Goal: Information Seeking & Learning: Learn about a topic

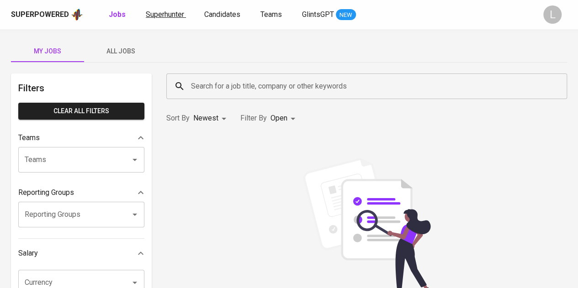
click at [176, 13] on span "Superhunter" at bounding box center [165, 14] width 38 height 9
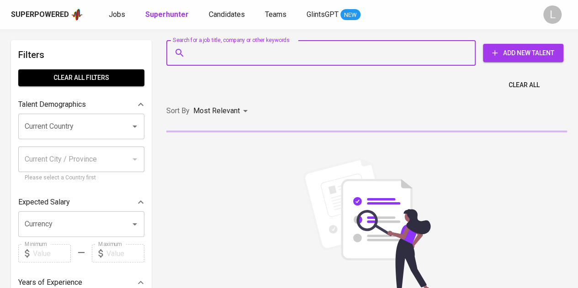
paste input "ayuandini0647@gmail.com"
click at [236, 55] on input "Search for a job title, company or other keywords" at bounding box center [323, 52] width 269 height 17
type input "ayuandini0647@gmail.com"
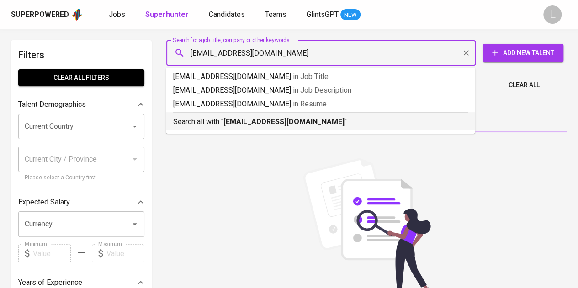
click at [244, 117] on p "Search all with " ayuandini0647@gmail.com "" at bounding box center [320, 122] width 295 height 11
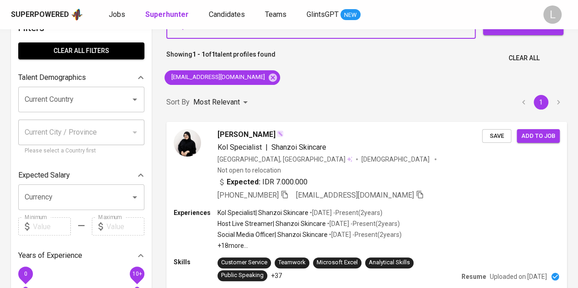
scroll to position [39, 0]
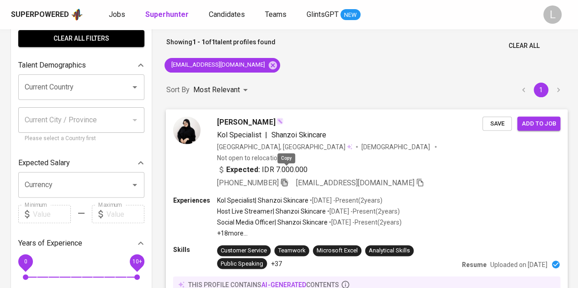
click at [285, 179] on icon "button" at bounding box center [284, 183] width 6 height 8
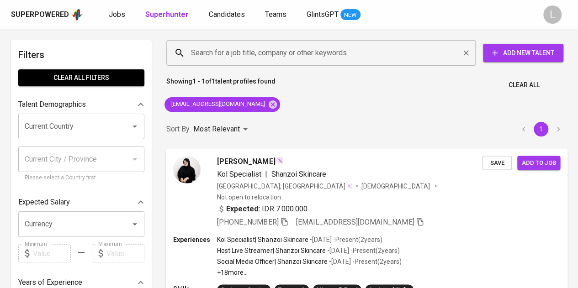
paste input "namasayaratih@yahoo.com"
click at [296, 45] on input "Search for a job title, company or other keywords" at bounding box center [323, 52] width 269 height 17
type input "namasayaratih@yahoo.com"
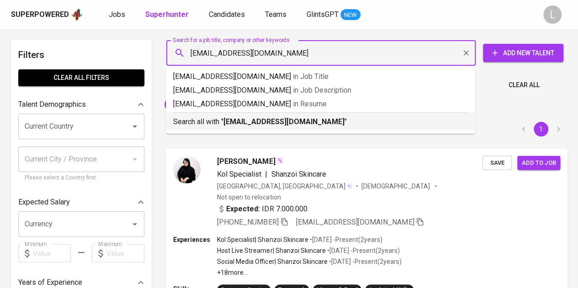
click at [286, 120] on b "namasayaratih@yahoo.com" at bounding box center [284, 121] width 121 height 9
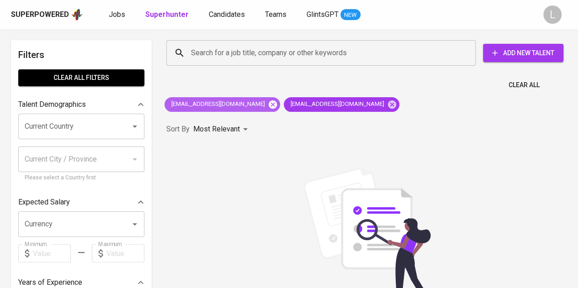
click at [268, 104] on icon at bounding box center [273, 105] width 10 height 10
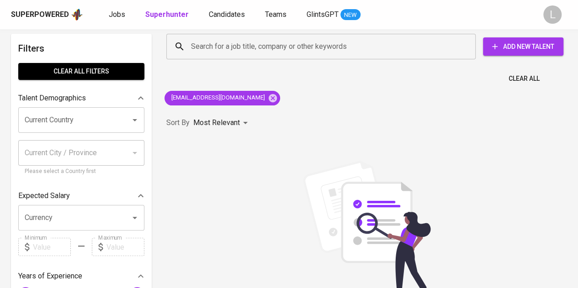
scroll to position [7, 0]
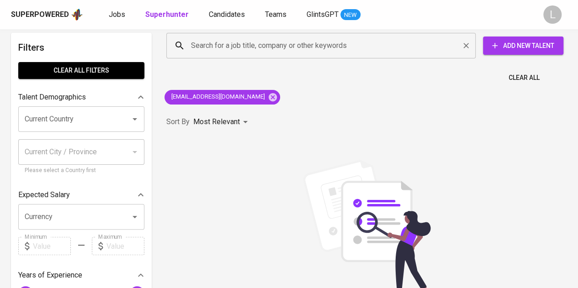
click at [355, 55] on div "Search for a job title, company or other keywords" at bounding box center [321, 46] width 310 height 26
paste input "oil.porntipa@gmail.com"
type input "oil.porntipa@gmail.com"
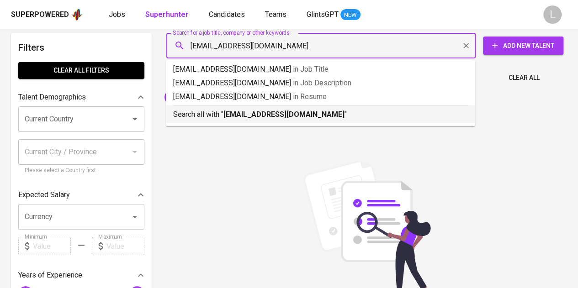
click at [339, 114] on p "Search all with " oil.porntipa@gmail.com "" at bounding box center [320, 114] width 295 height 11
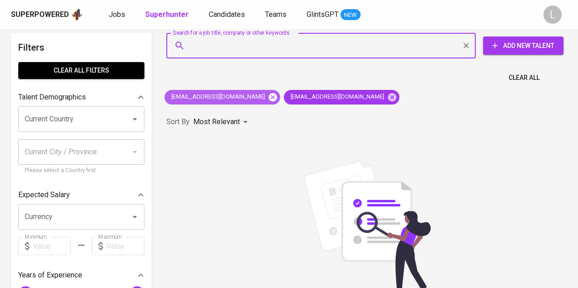
click at [269, 97] on icon at bounding box center [273, 97] width 8 height 8
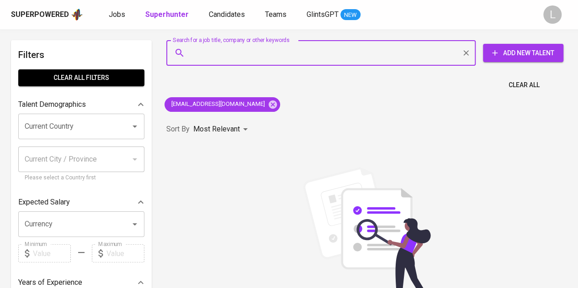
click at [270, 57] on input "Search for a job title, company or other keywords" at bounding box center [323, 52] width 269 height 17
paste input "anggawijaya@hotmail.com"
type input "anggawijaya@hotmail.com"
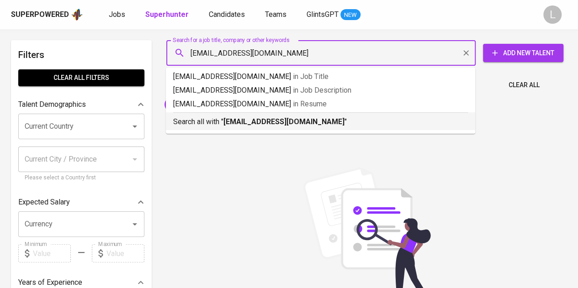
click at [255, 119] on b "anggawijaya@hotmail.com" at bounding box center [284, 121] width 121 height 9
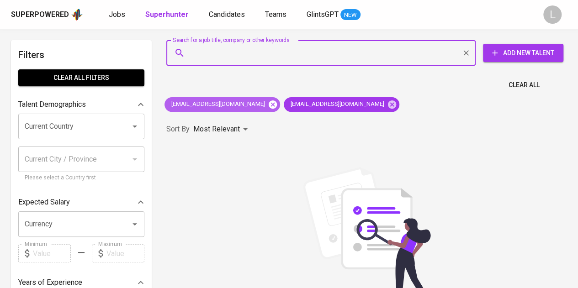
click at [268, 105] on icon at bounding box center [273, 105] width 10 height 10
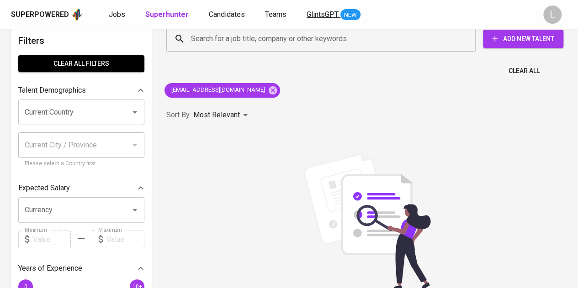
scroll to position [14, 0]
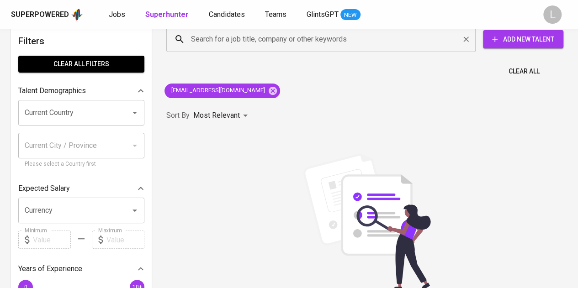
click at [311, 38] on input "Search for a job title, company or other keywords" at bounding box center [323, 39] width 269 height 17
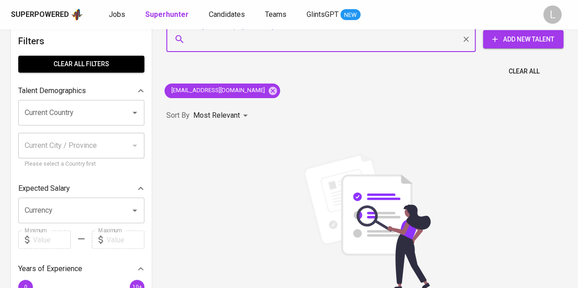
paste input "fidelcastro.gie@gmail.com"
type input "fidelcastro.gie@gmail.com"
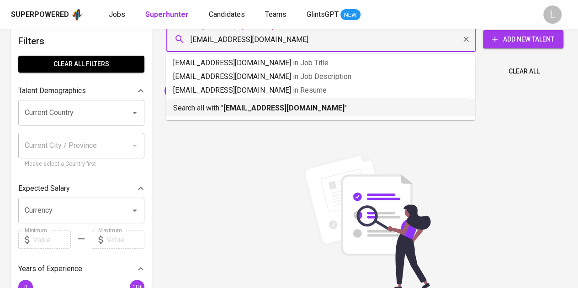
click at [308, 111] on b "fidelcastro.gie@gmail.com" at bounding box center [284, 108] width 121 height 9
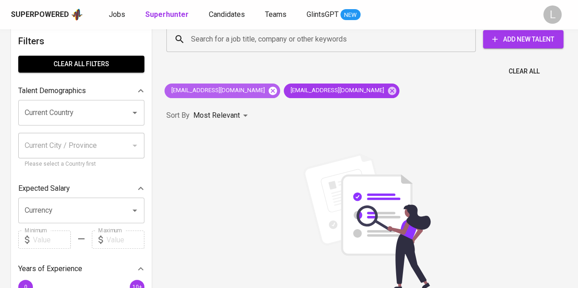
click at [269, 92] on icon at bounding box center [273, 90] width 8 height 8
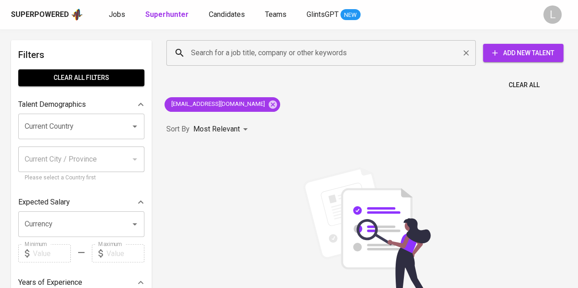
click at [305, 51] on input "Search for a job title, company or other keywords" at bounding box center [323, 52] width 269 height 17
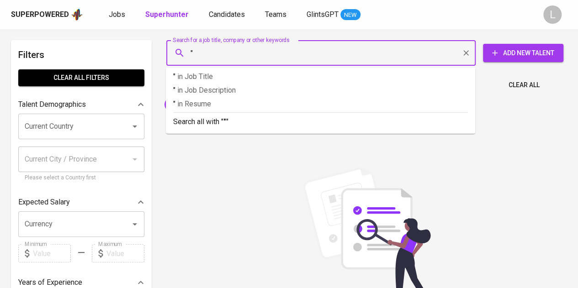
paste input "Khalisah Nur Shadrina"
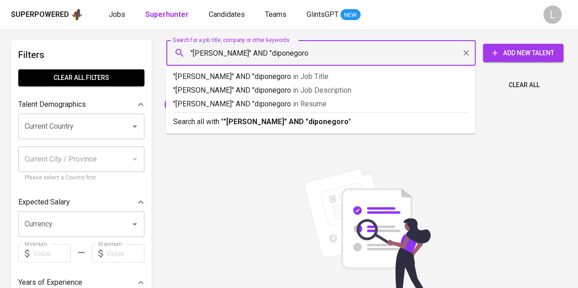
type input ""Khalisah Nur Shadrina" AND "diponegoro""
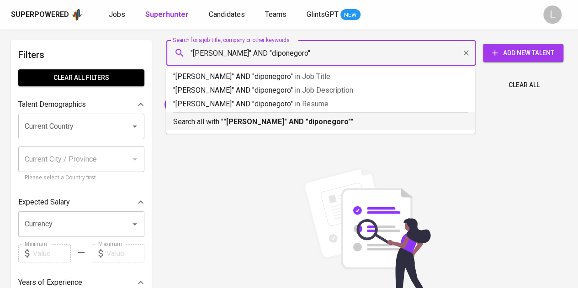
click at [301, 121] on b ""Khalisah Nur Shadrina" AND "diponegoro"" at bounding box center [288, 121] width 128 height 9
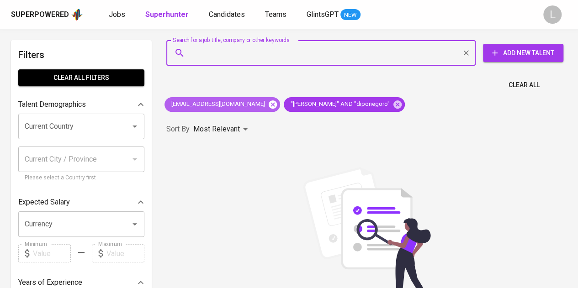
click at [268, 103] on icon at bounding box center [273, 105] width 10 height 10
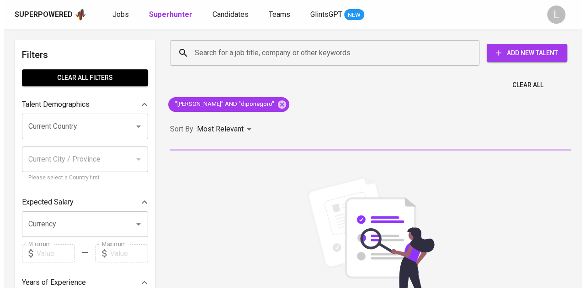
scroll to position [54, 0]
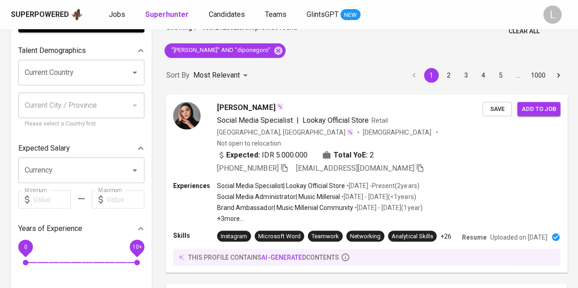
click at [245, 109] on span "Khalishah Nur Shadrina" at bounding box center [246, 107] width 58 height 11
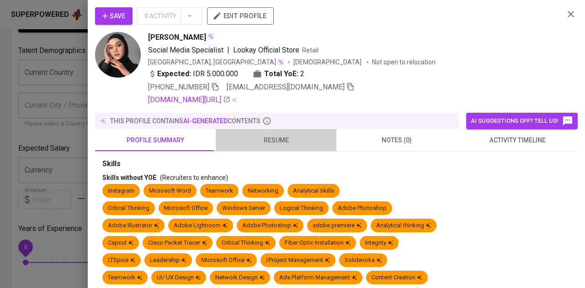
click at [283, 144] on span "resume" at bounding box center [276, 140] width 110 height 11
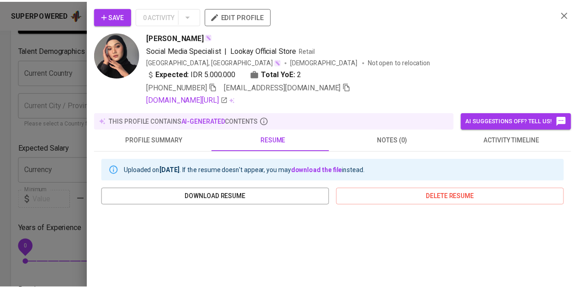
scroll to position [136, 0]
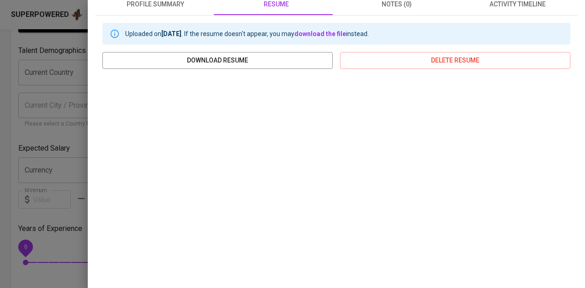
click at [23, 86] on div at bounding box center [292, 144] width 585 height 288
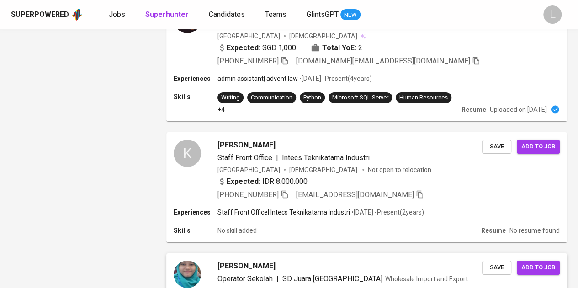
scroll to position [1460, 0]
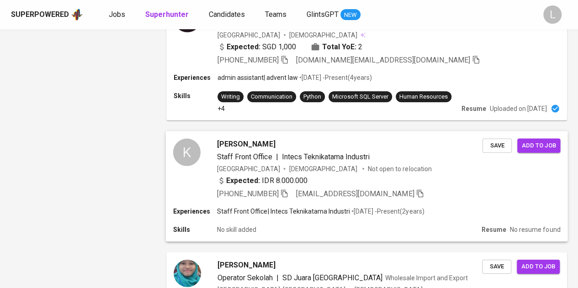
click at [257, 139] on span "Khalishah Nur Shadrina" at bounding box center [246, 144] width 58 height 11
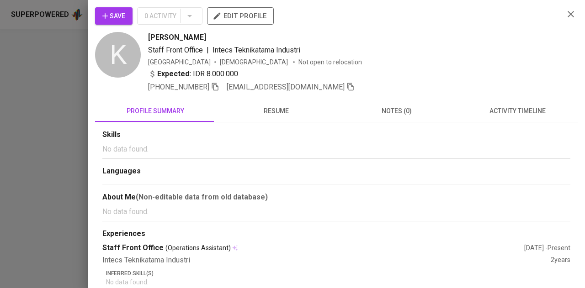
click at [276, 113] on span "resume" at bounding box center [276, 111] width 110 height 11
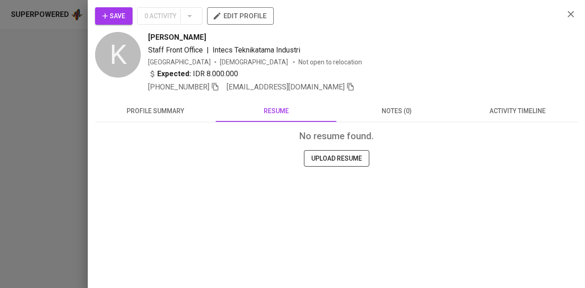
click at [53, 73] on div at bounding box center [292, 144] width 585 height 288
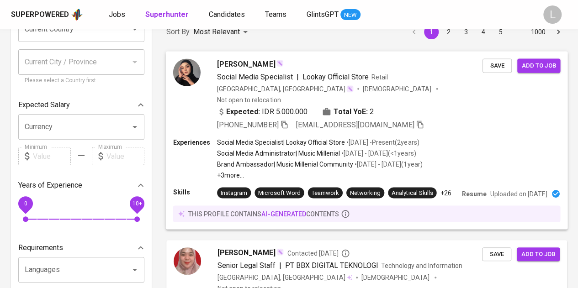
scroll to position [0, 0]
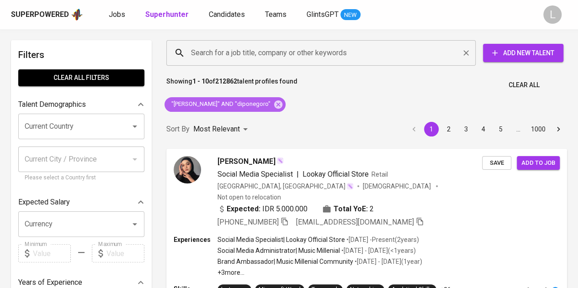
drag, startPoint x: 289, startPoint y: 104, endPoint x: 311, endPoint y: 52, distance: 56.7
click at [283, 104] on icon at bounding box center [278, 105] width 10 height 10
click at [302, 55] on input "Search for a job title, company or other keywords" at bounding box center [323, 52] width 269 height 17
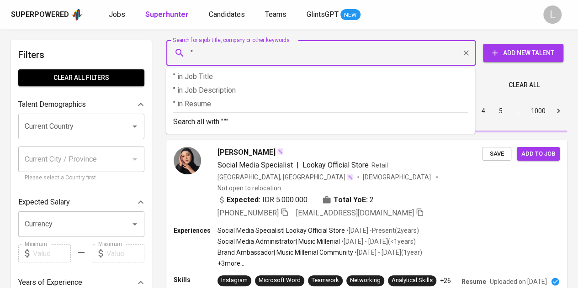
type input """
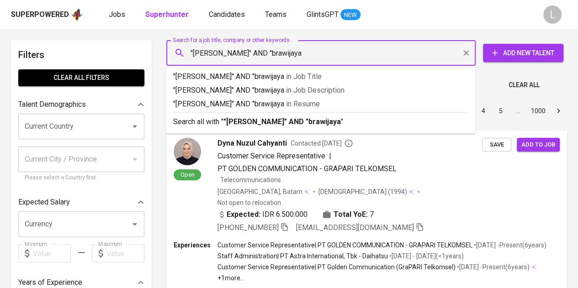
type input ""Syifa Aqiila" AND "brawijaya""
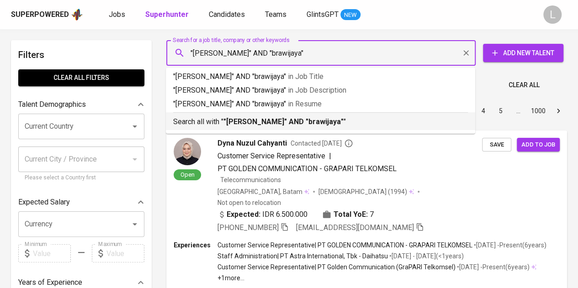
click at [294, 123] on b ""Syifa Aqiila" AND "brawijaya"" at bounding box center [284, 121] width 120 height 9
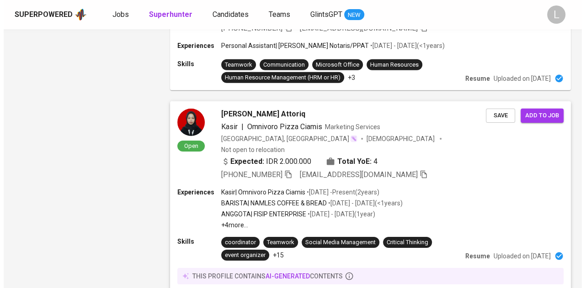
scroll to position [1531, 0]
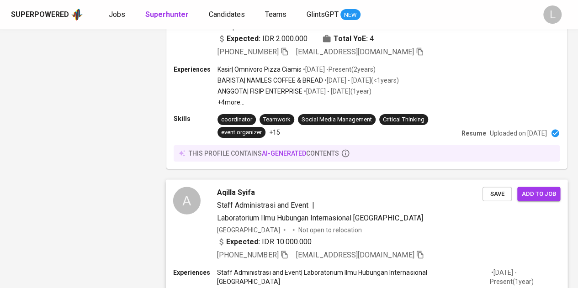
click at [235, 187] on span "Aqilla Syifa" at bounding box center [236, 192] width 38 height 11
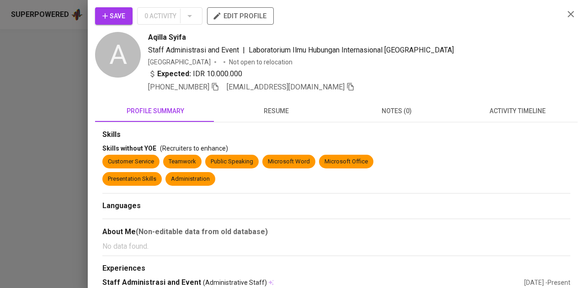
click at [251, 111] on span "resume" at bounding box center [276, 111] width 110 height 11
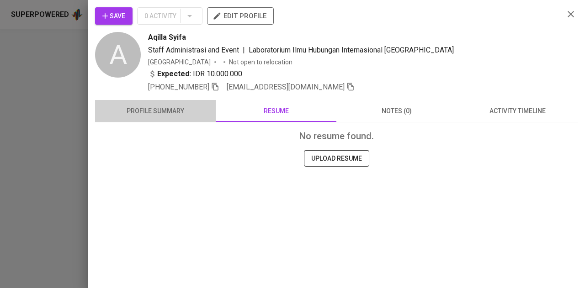
click at [194, 115] on span "profile summary" at bounding box center [156, 111] width 110 height 11
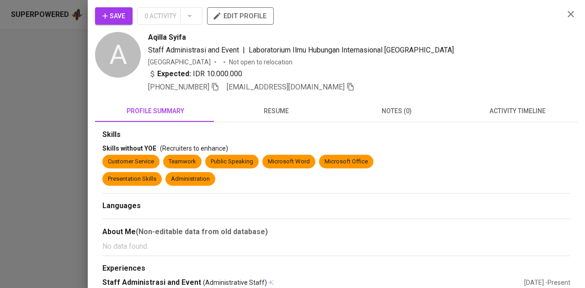
click at [39, 85] on div at bounding box center [292, 144] width 585 height 288
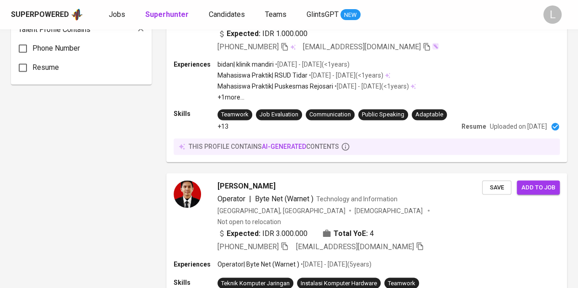
scroll to position [0, 0]
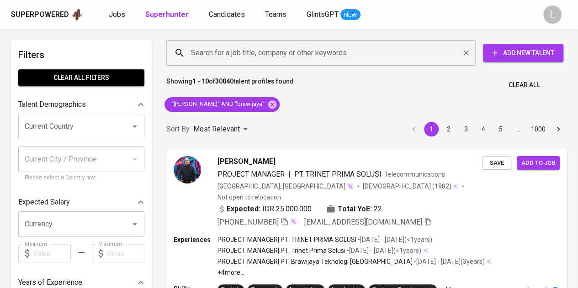
click at [283, 53] on input "Search for a job title, company or other keywords" at bounding box center [323, 52] width 269 height 17
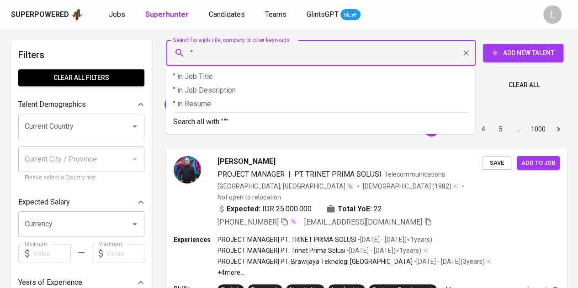
paste input "Safa Salsabila Ramadhiani"
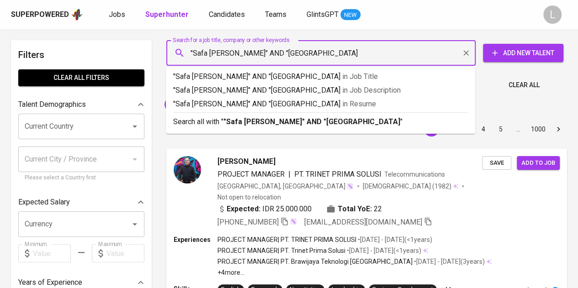
type input ""Safa Salsabila Ramadhiani" AND "state university of jakarta""
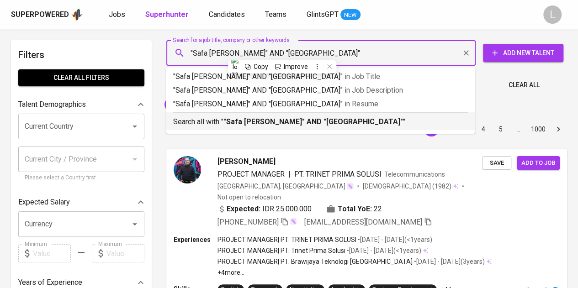
click at [304, 126] on b ""Safa Salsabila Ramadhiani" AND "state university of jakarta"" at bounding box center [314, 121] width 180 height 9
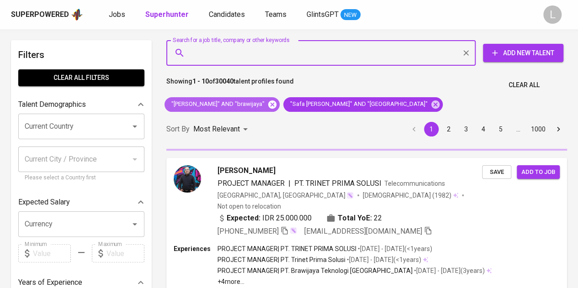
click at [268, 106] on icon at bounding box center [272, 104] width 8 height 8
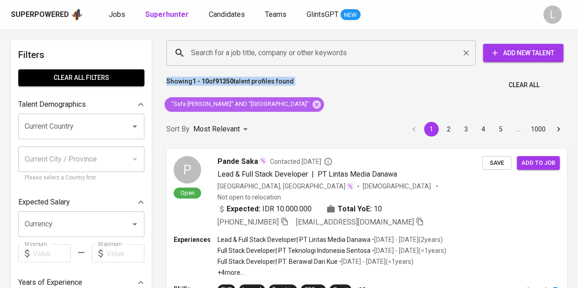
drag, startPoint x: 171, startPoint y: 104, endPoint x: 245, endPoint y: 64, distance: 84.7
click at [245, 64] on div "Search for a job title, company or other keywords" at bounding box center [321, 53] width 310 height 26
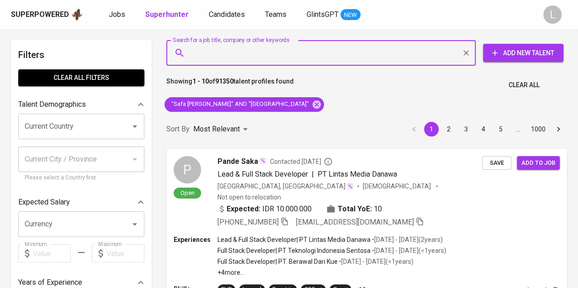
click at [245, 64] on div "Search for a job title, company or other keywords" at bounding box center [321, 53] width 310 height 26
paste input ""Safa Salsabila Ramadhiani" AND "state university of jakarta""
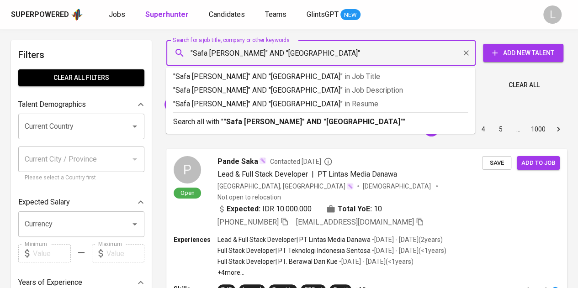
click at [305, 52] on input ""Safa Salsabila Ramadhiani" AND "state university of jakarta"" at bounding box center [323, 52] width 269 height 17
drag, startPoint x: 304, startPoint y: 52, endPoint x: 384, endPoint y: 55, distance: 79.6
click at [384, 55] on input ""Safa Salsabila Ramadhiani" AND "state university of jakarta"" at bounding box center [323, 52] width 269 height 17
type input ""Safa [PERSON_NAME]" AND "[GEOGRAPHIC_DATA]""
click at [356, 122] on b ""Safa [PERSON_NAME]" AND "[GEOGRAPHIC_DATA]"" at bounding box center [314, 121] width 180 height 9
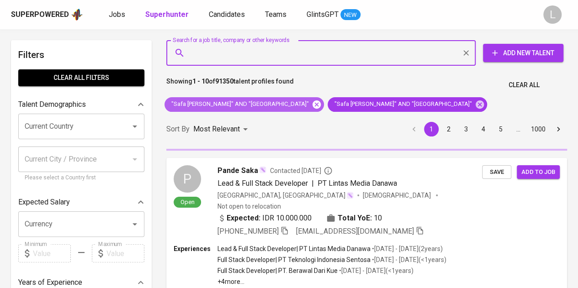
click at [321, 105] on icon at bounding box center [317, 104] width 8 height 8
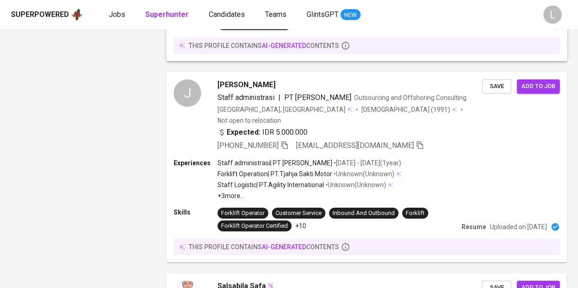
scroll to position [1703, 0]
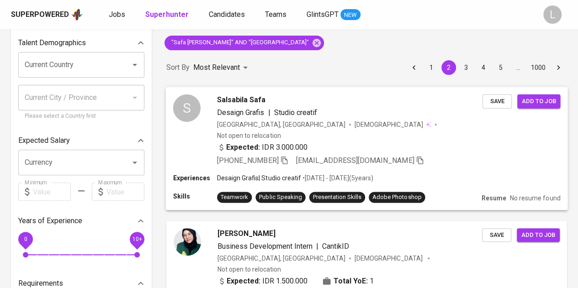
scroll to position [61, 0]
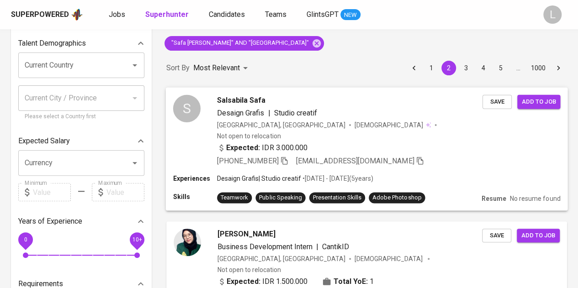
click at [237, 97] on span "Salsabila Safa" at bounding box center [241, 100] width 48 height 11
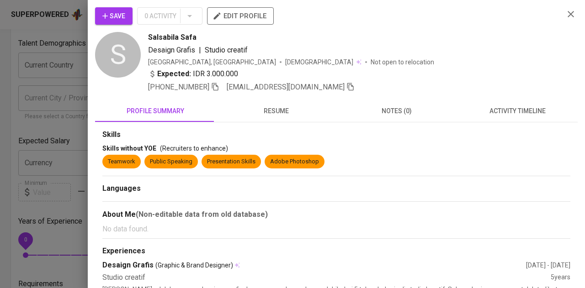
click at [259, 116] on span "resume" at bounding box center [276, 111] width 110 height 11
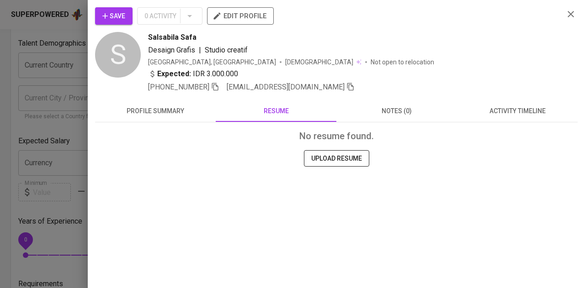
click at [16, 104] on div at bounding box center [292, 144] width 585 height 288
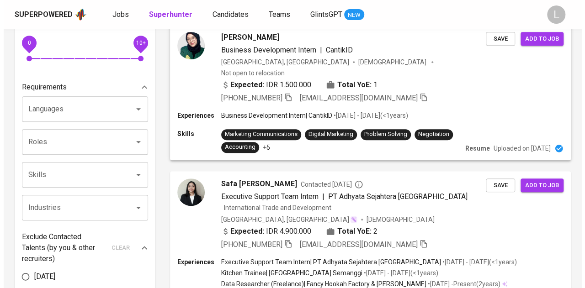
scroll to position [287, 0]
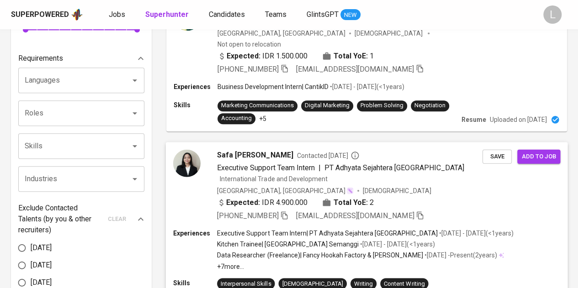
click at [250, 149] on span "Safa [PERSON_NAME]" at bounding box center [255, 154] width 76 height 11
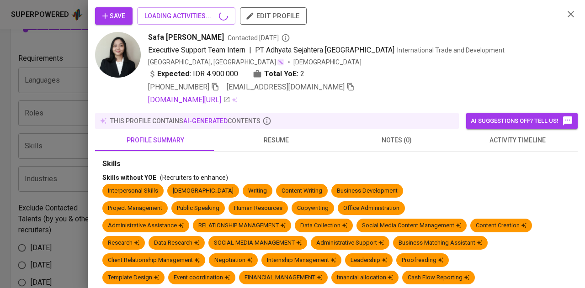
click at [252, 139] on div at bounding box center [292, 144] width 585 height 288
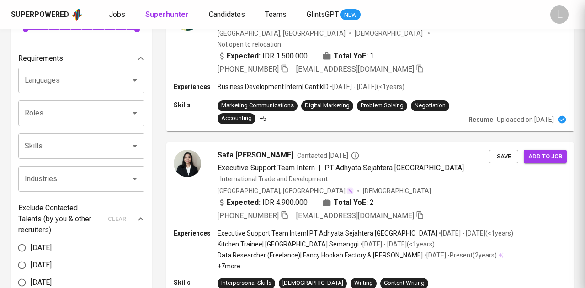
scroll to position [309, 0]
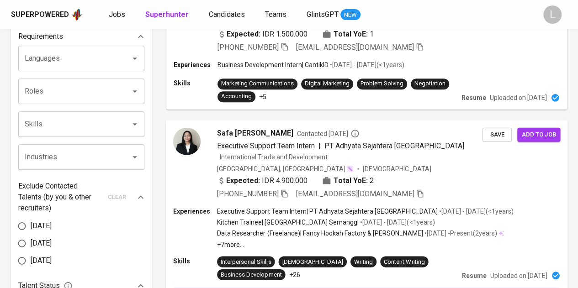
click at [267, 128] on span "Safa [PERSON_NAME]" at bounding box center [255, 133] width 76 height 11
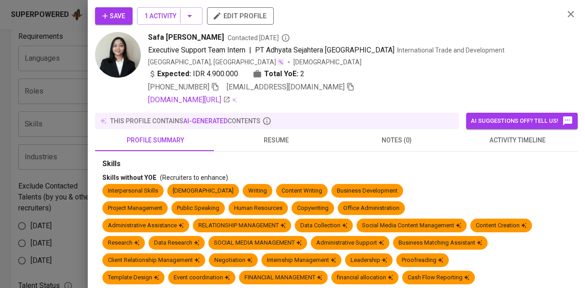
click at [279, 141] on span "resume" at bounding box center [276, 140] width 110 height 11
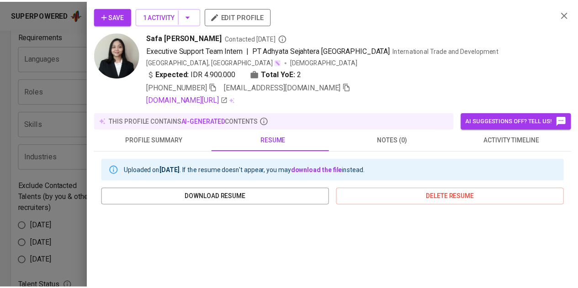
scroll to position [132, 0]
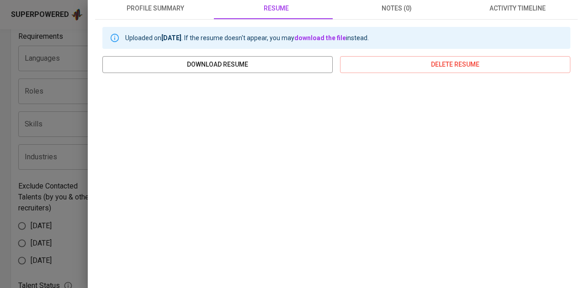
click at [68, 84] on div at bounding box center [292, 144] width 585 height 288
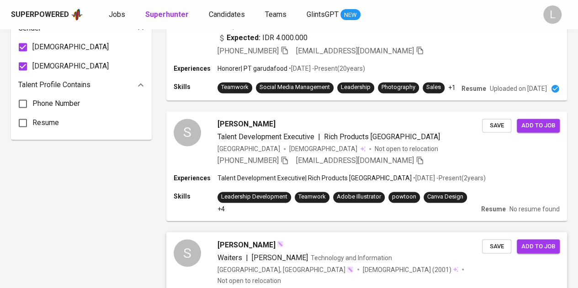
scroll to position [699, 0]
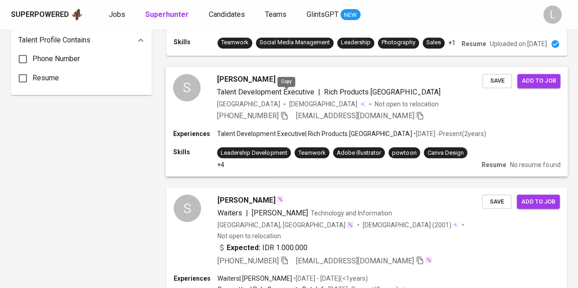
click at [286, 111] on icon "button" at bounding box center [284, 115] width 8 height 8
click at [245, 74] on span "[PERSON_NAME]" at bounding box center [246, 79] width 58 height 11
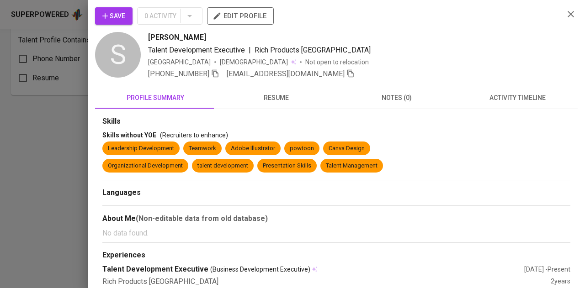
click at [263, 96] on span "resume" at bounding box center [276, 97] width 110 height 11
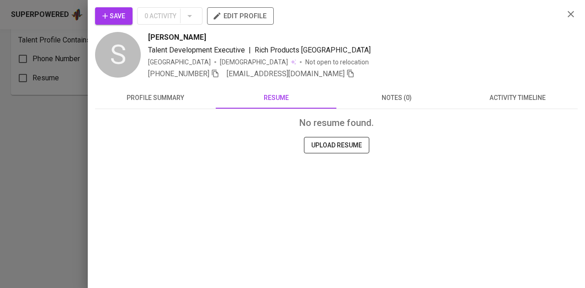
click at [183, 88] on button "profile summary" at bounding box center [155, 98] width 121 height 22
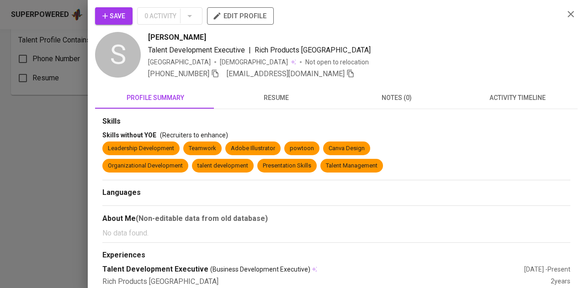
drag, startPoint x: 144, startPoint y: 35, endPoint x: 233, endPoint y: 34, distance: 89.2
click at [233, 34] on div "S [PERSON_NAME] Talent Development Executive | Rich Products [GEOGRAPHIC_DATA] …" at bounding box center [326, 56] width 462 height 48
copy span "[PERSON_NAME]"
click at [53, 118] on div at bounding box center [292, 144] width 585 height 288
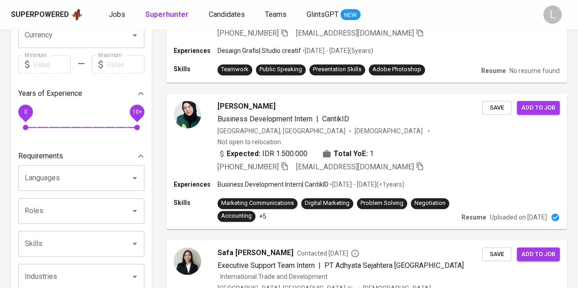
scroll to position [0, 0]
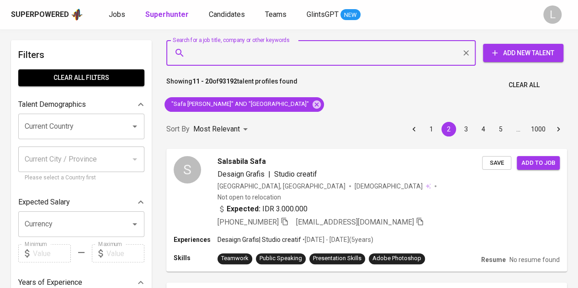
click at [294, 44] on input "Search for a job title, company or other keywords" at bounding box center [323, 52] width 269 height 17
paste input "ignes@ideas-strategic.com"
type input "ignes@ideas-strategic.com"
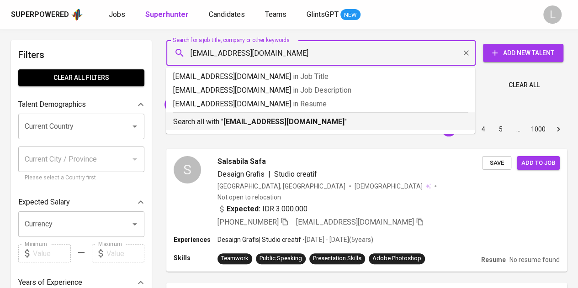
click at [342, 125] on p "Search all with " ignes@ideas-strategic.com "" at bounding box center [320, 122] width 295 height 11
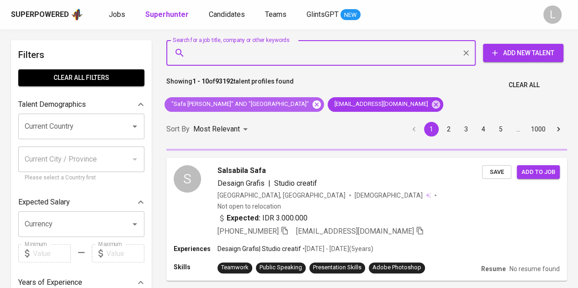
click at [321, 104] on icon at bounding box center [317, 104] width 8 height 8
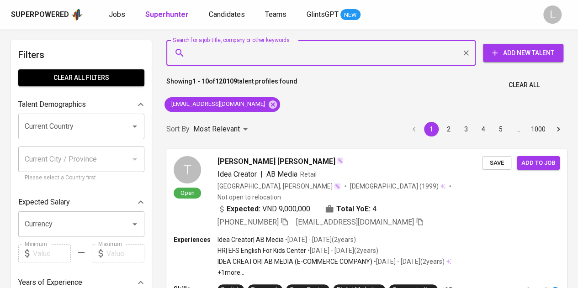
click at [263, 52] on input "Search for a job title, company or other keywords" at bounding box center [323, 52] width 269 height 17
paste input "ignesdea@gmail.com"
type input "ignesdea@gmail.com"
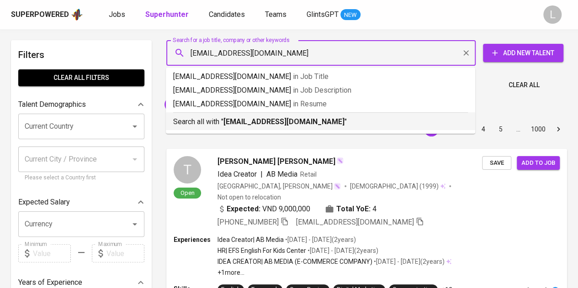
click at [268, 116] on div "Search all with " ignesdea@gmail.com "" at bounding box center [320, 119] width 295 height 15
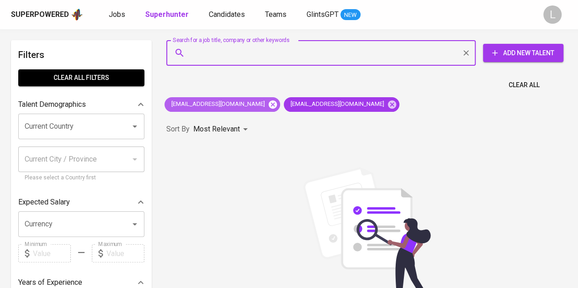
click at [269, 104] on icon at bounding box center [273, 104] width 8 height 8
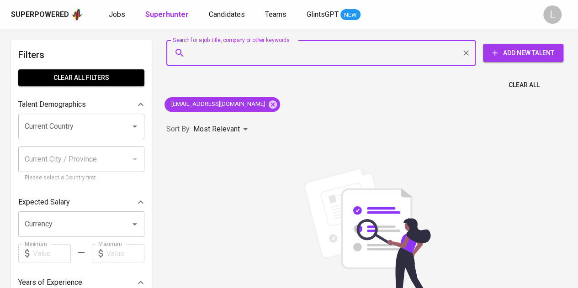
click at [274, 53] on input "Search for a job title, company or other keywords" at bounding box center [323, 52] width 269 height 17
paste input "karina.dlestari@gmail.com"
type input "karina.dlestari@gmail.com"
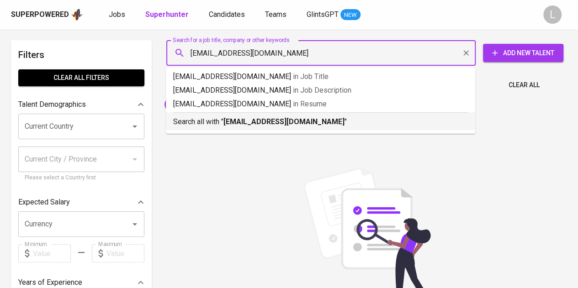
click at [271, 118] on b "karina.dlestari@gmail.com" at bounding box center [284, 121] width 121 height 9
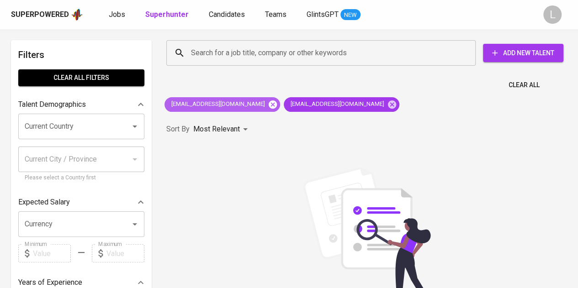
click at [268, 104] on icon at bounding box center [273, 105] width 10 height 10
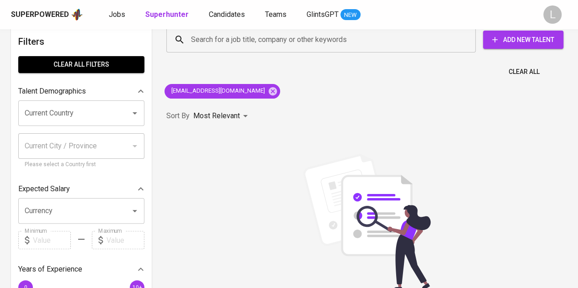
scroll to position [14, 0]
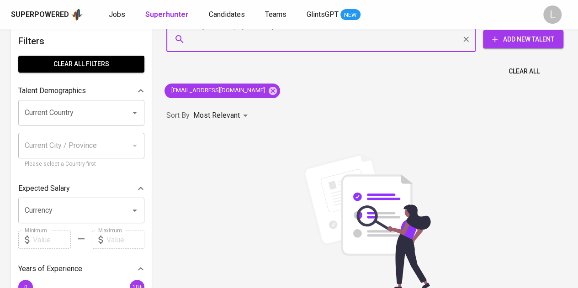
click at [294, 41] on input "Search for a job title, company or other keywords" at bounding box center [323, 39] width 269 height 17
paste input "aurelius231.joshua@gmail.com"
type input "aurelius231.joshua@gmail.com"
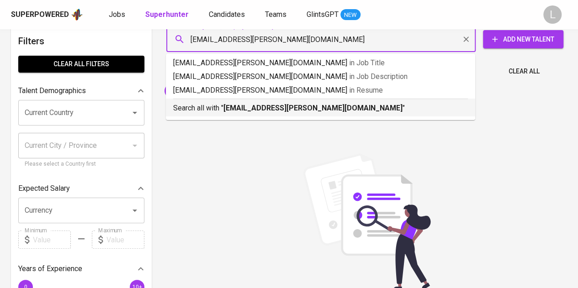
click at [281, 110] on b "aurelius231.joshua@gmail.com" at bounding box center [313, 108] width 179 height 9
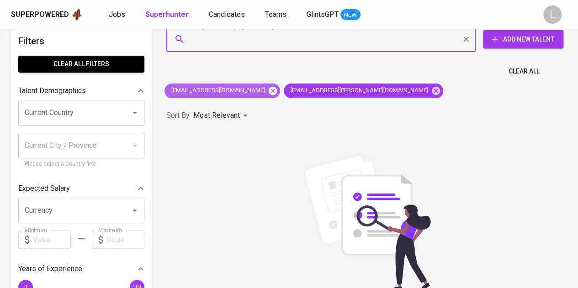
click at [269, 92] on icon at bounding box center [273, 90] width 8 height 8
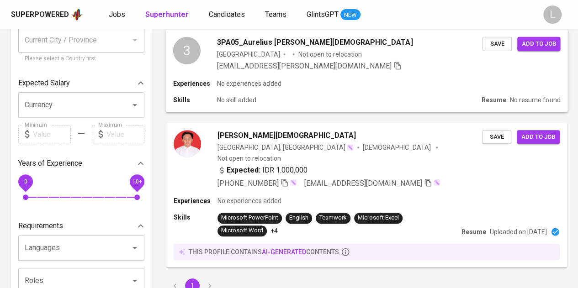
scroll to position [123, 0]
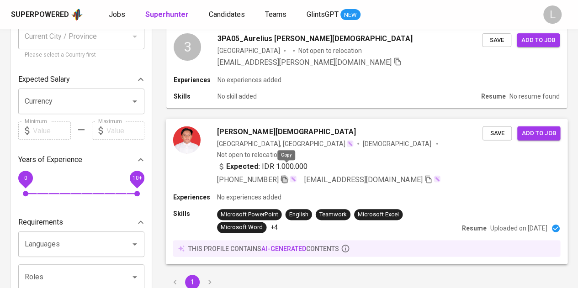
click at [287, 175] on icon "button" at bounding box center [284, 179] width 8 height 8
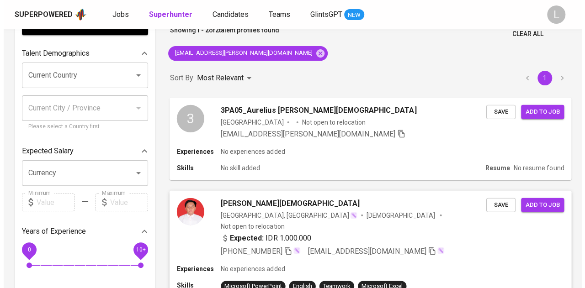
scroll to position [56, 0]
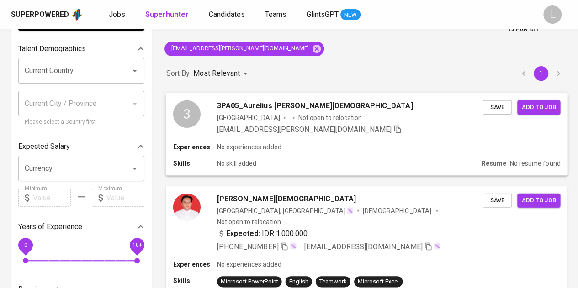
click at [271, 101] on span "3PA05_Aurelius Yosua Perkasa Latukolan" at bounding box center [315, 105] width 196 height 11
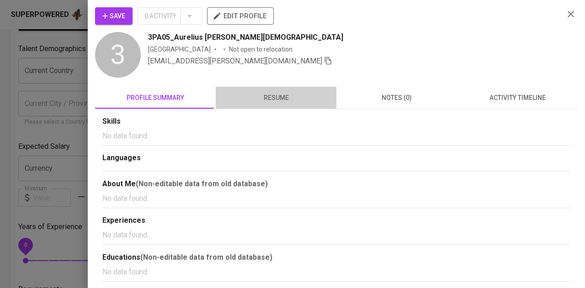
click at [296, 100] on span "resume" at bounding box center [276, 97] width 110 height 11
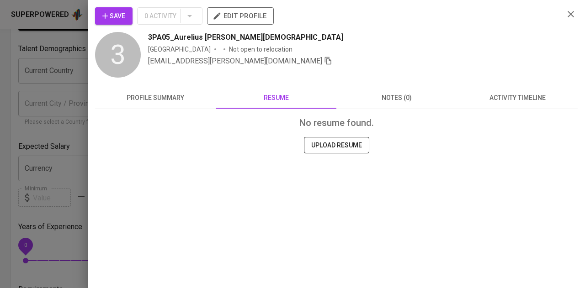
click at [44, 77] on div at bounding box center [292, 144] width 585 height 288
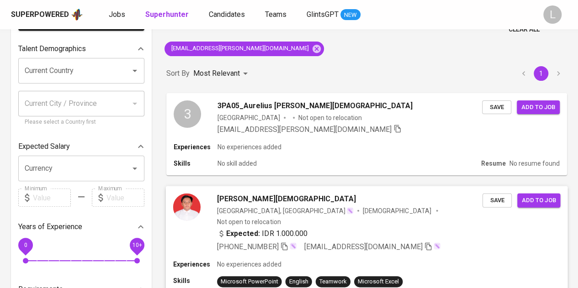
click at [261, 199] on span "Aurelius Yosua perkasa latukolan" at bounding box center [286, 198] width 139 height 11
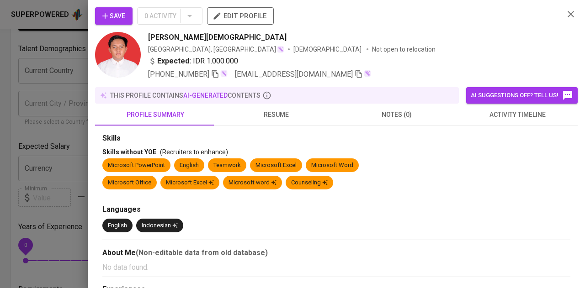
click at [306, 116] on span "resume" at bounding box center [276, 114] width 110 height 11
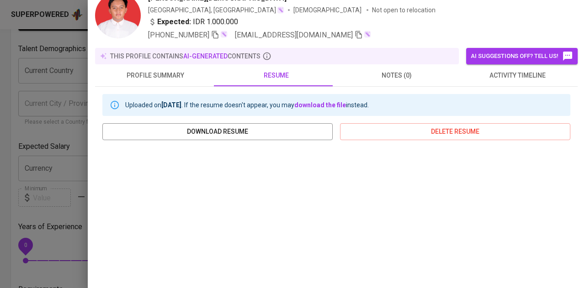
scroll to position [186, 0]
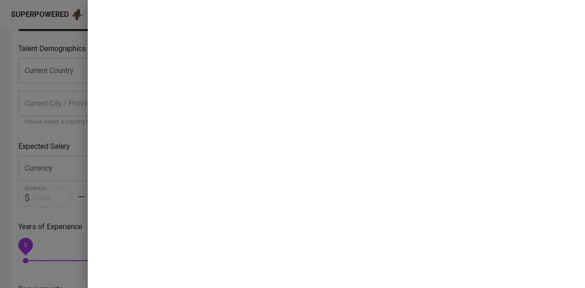
click at [39, 81] on div at bounding box center [292, 144] width 585 height 288
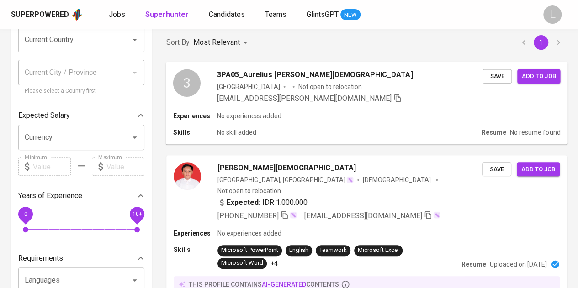
scroll to position [0, 0]
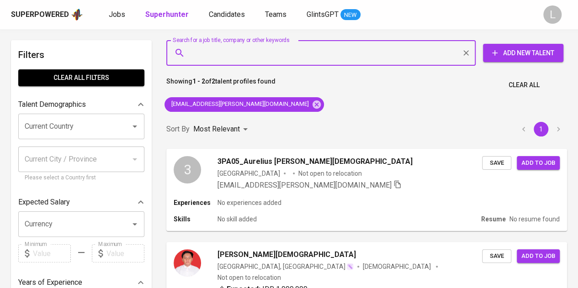
paste input "fieraleonardi@gmail.com"
type input "fieraleonardi@gmail.com"
click at [323, 53] on input "fieraleonardi@gmail.com" at bounding box center [323, 52] width 269 height 17
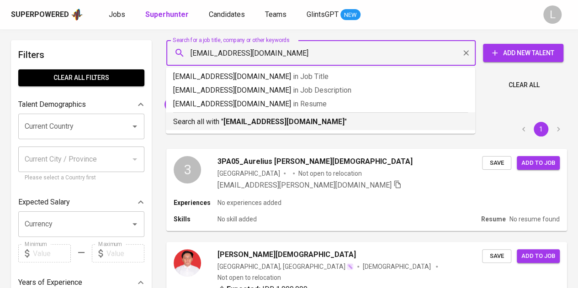
click at [294, 128] on li "Search all with " fieraleonardi@gmail.com "" at bounding box center [321, 121] width 310 height 18
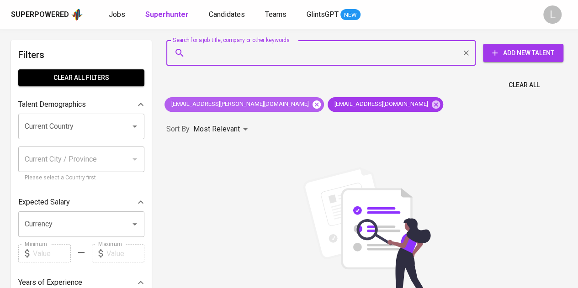
click at [313, 106] on icon at bounding box center [317, 104] width 8 height 8
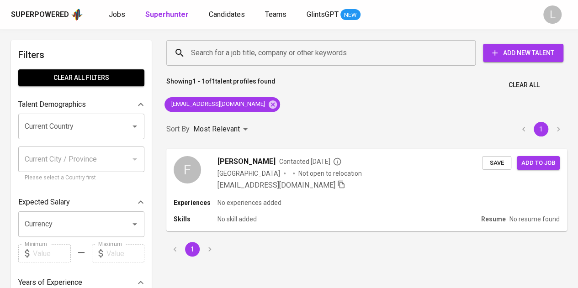
scroll to position [57, 0]
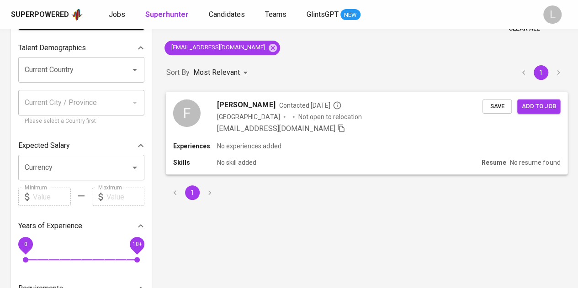
click at [240, 98] on div "F Fiera Leonardi Contacted 2 years ago Indonesia Not open to relocation fierale…" at bounding box center [367, 116] width 402 height 49
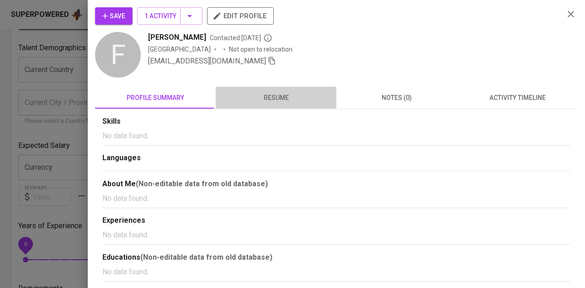
click at [297, 105] on button "resume" at bounding box center [276, 98] width 121 height 22
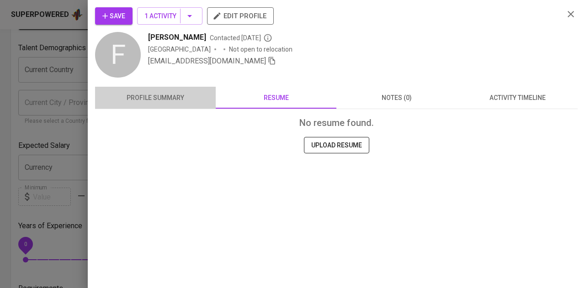
click at [200, 105] on button "profile summary" at bounding box center [155, 98] width 121 height 22
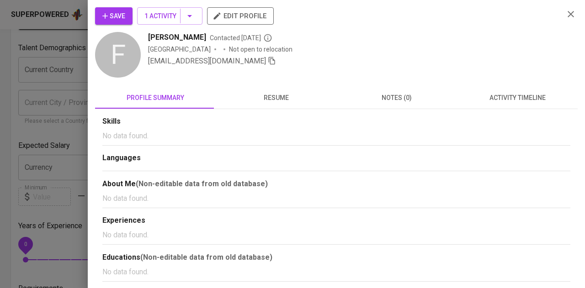
click at [267, 100] on span "resume" at bounding box center [276, 97] width 110 height 11
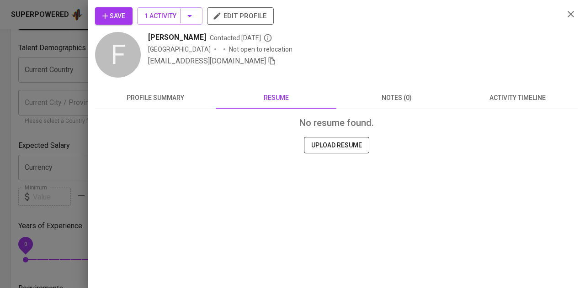
click at [67, 66] on div at bounding box center [292, 144] width 585 height 288
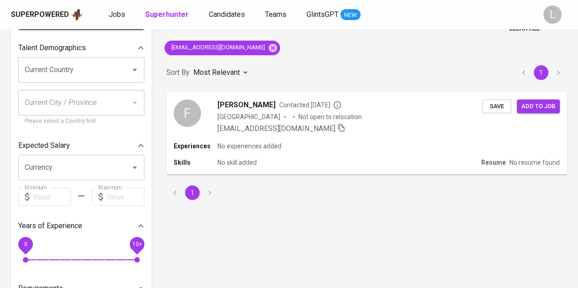
scroll to position [0, 0]
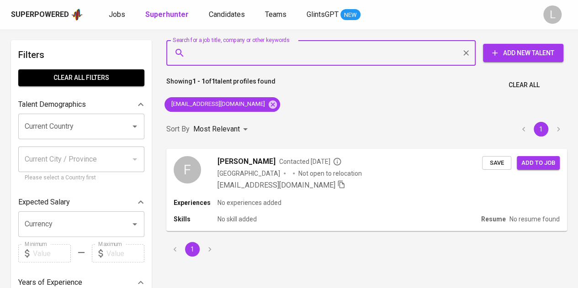
paste input "emil.amalia4@gmail.com"
type input "emil.amalia4@gmail.com"
click at [290, 51] on input "emil.amalia4@gmail.com" at bounding box center [323, 52] width 269 height 17
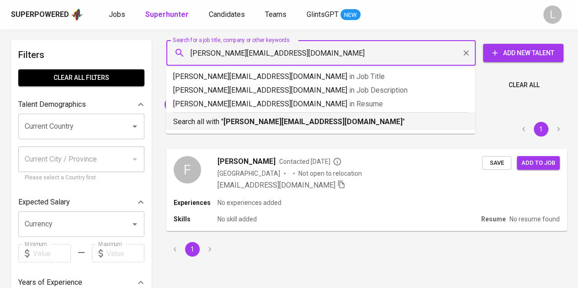
click at [279, 117] on p "Search all with " emil.amalia4@gmail.com "" at bounding box center [320, 122] width 295 height 11
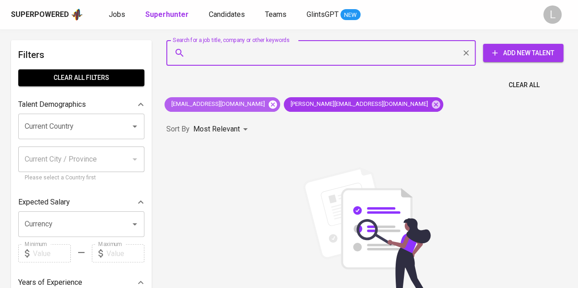
click at [268, 105] on icon at bounding box center [273, 105] width 10 height 10
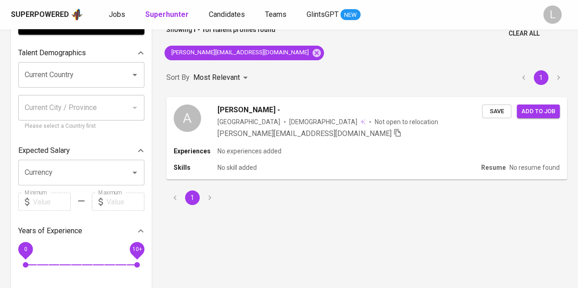
scroll to position [52, 0]
click at [220, 109] on span "Amalia -" at bounding box center [248, 109] width 63 height 11
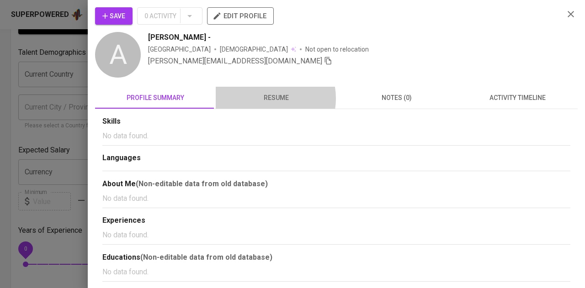
click at [266, 98] on span "resume" at bounding box center [276, 97] width 110 height 11
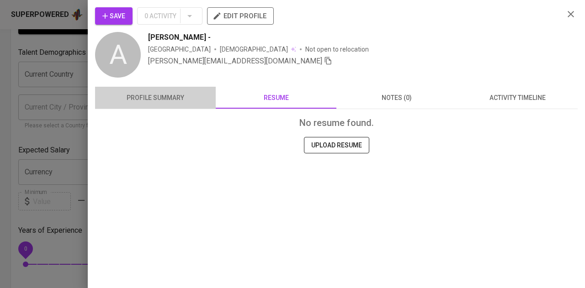
click at [164, 94] on span "profile summary" at bounding box center [156, 97] width 110 height 11
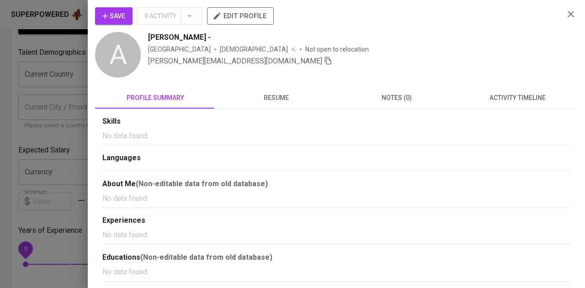
click at [64, 64] on div at bounding box center [292, 144] width 585 height 288
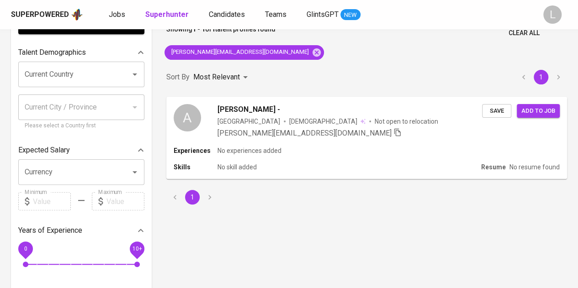
scroll to position [0, 0]
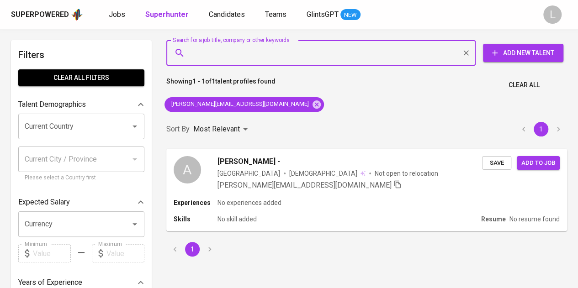
click at [294, 53] on input "Search for a job title, company or other keywords" at bounding box center [323, 52] width 269 height 17
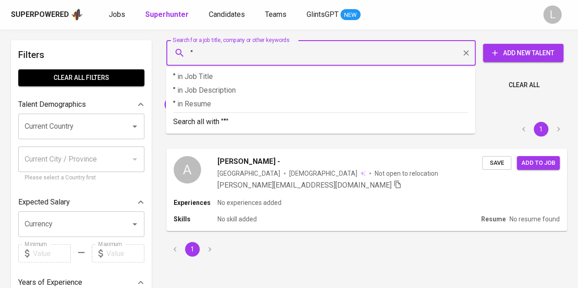
paste input "Rosa Annisa Safira"
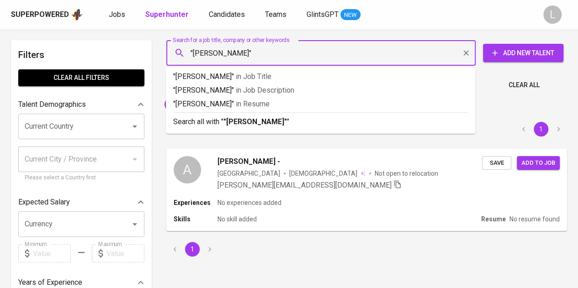
type input ""Rosa Annisa Safira""
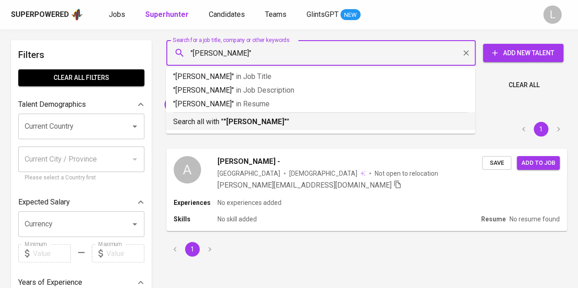
click at [264, 119] on b ""Rosa Annisa Safira"" at bounding box center [256, 121] width 64 height 9
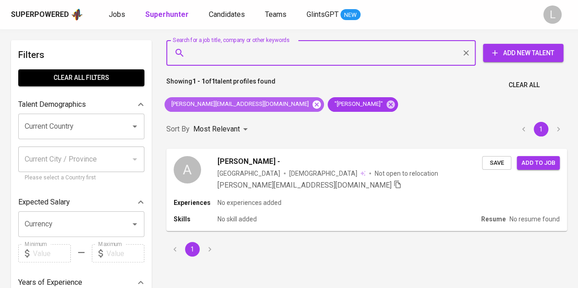
click at [313, 102] on icon at bounding box center [317, 104] width 8 height 8
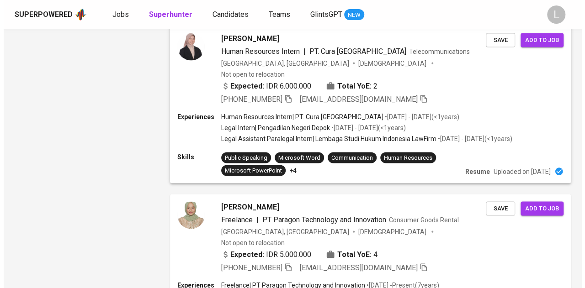
scroll to position [761, 0]
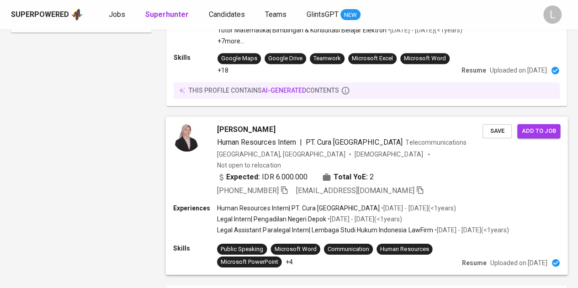
click at [230, 124] on span "Annisa Safira" at bounding box center [246, 129] width 58 height 11
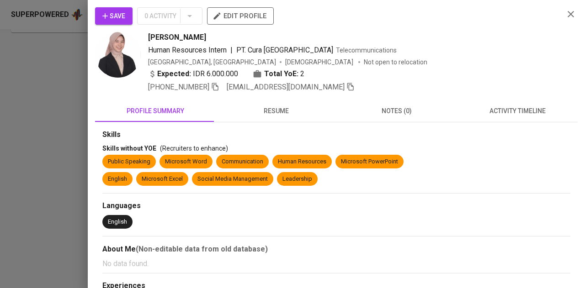
click at [277, 112] on span "resume" at bounding box center [276, 111] width 110 height 11
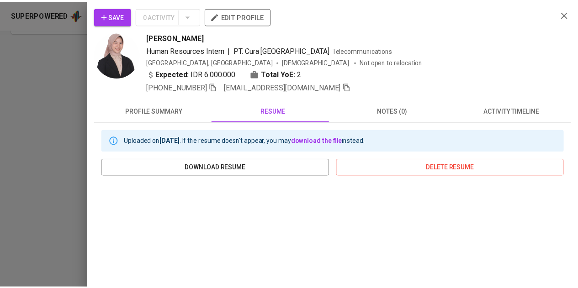
scroll to position [79, 0]
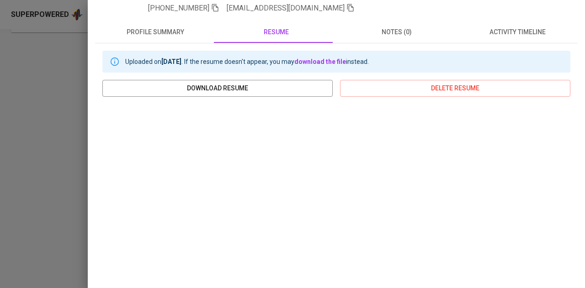
click at [66, 65] on div at bounding box center [292, 144] width 585 height 288
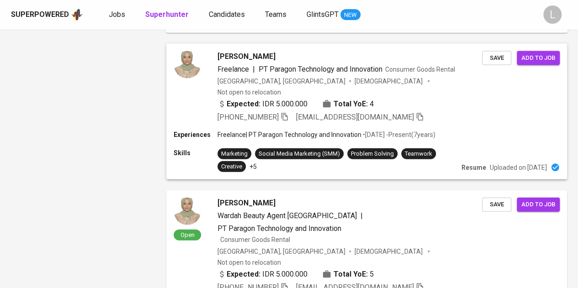
scroll to position [1012, 0]
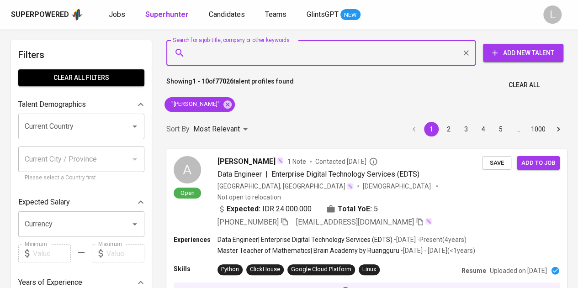
click at [285, 51] on input "Search for a job title, company or other keywords" at bounding box center [323, 52] width 269 height 17
paste input "[EMAIL_ADDRESS][DOMAIN_NAME]"
type input "[EMAIL_ADDRESS][DOMAIN_NAME]"
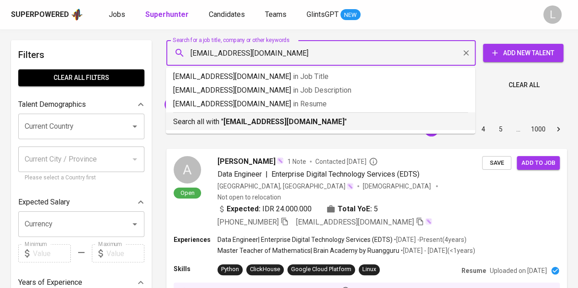
click at [281, 119] on b "[EMAIL_ADDRESS][DOMAIN_NAME]" at bounding box center [284, 121] width 121 height 9
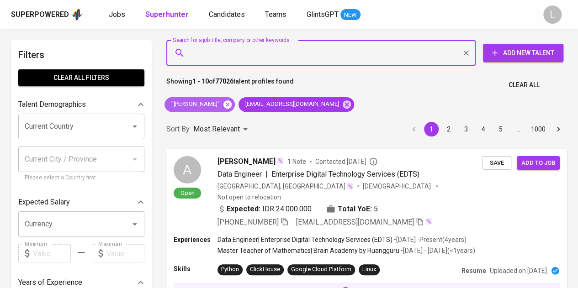
click at [232, 105] on icon at bounding box center [228, 104] width 8 height 8
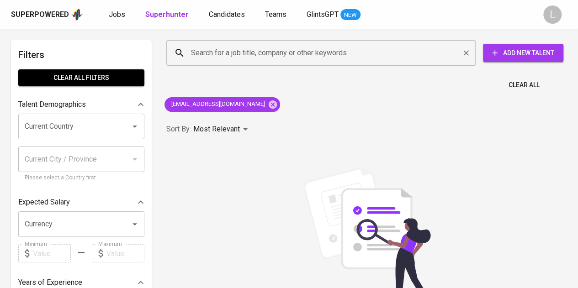
click at [285, 54] on input "Search for a job title, company or other keywords" at bounding box center [323, 52] width 269 height 17
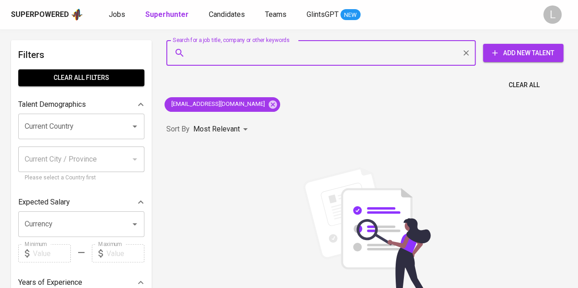
paste input "[EMAIL_ADDRESS][DOMAIN_NAME]"
type input "[EMAIL_ADDRESS][DOMAIN_NAME]"
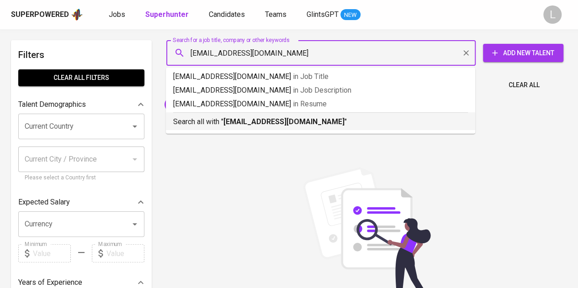
click at [282, 117] on p "Search all with " [EMAIL_ADDRESS][DOMAIN_NAME] "" at bounding box center [320, 122] width 295 height 11
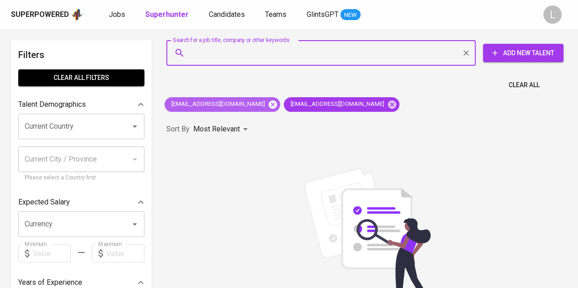
click at [269, 102] on icon at bounding box center [273, 104] width 8 height 8
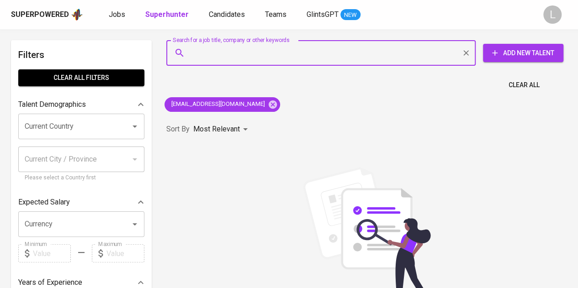
click at [252, 50] on input "Search for a job title, company or other keywords" at bounding box center [323, 52] width 269 height 17
paste input "[PERSON_NAME][EMAIL_ADDRESS][DOMAIN_NAME]"
type input "[PERSON_NAME][EMAIL_ADDRESS][DOMAIN_NAME]"
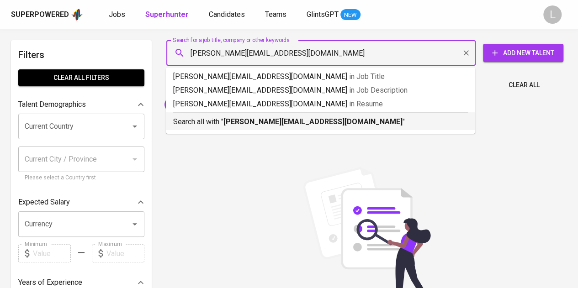
click at [254, 124] on b "samantha.wongsodihardjo@gmail.com" at bounding box center [313, 121] width 179 height 9
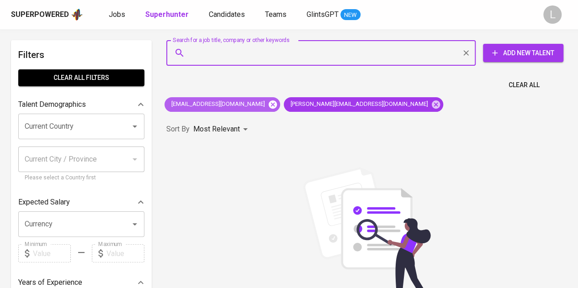
click at [268, 103] on icon at bounding box center [273, 105] width 10 height 10
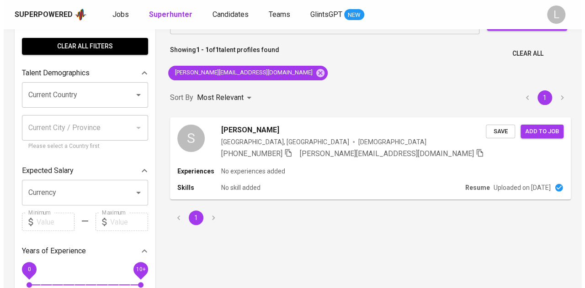
scroll to position [32, 0]
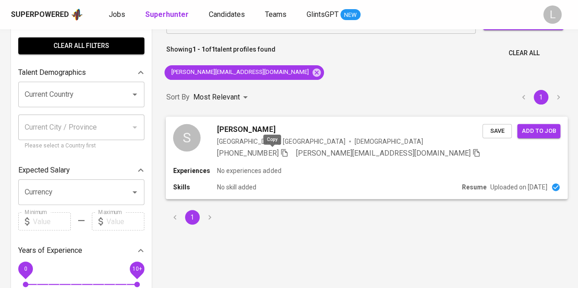
click at [281, 152] on icon "button" at bounding box center [284, 153] width 6 height 8
click at [275, 134] on span "Samantha Wongsodihardjo" at bounding box center [246, 129] width 58 height 11
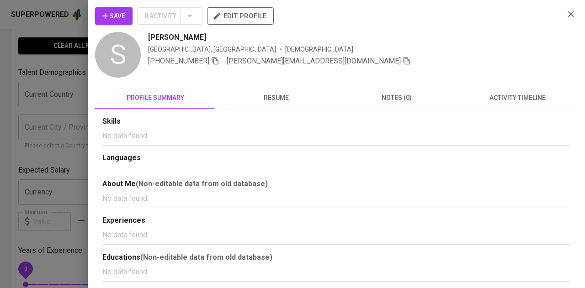
click at [292, 89] on button "resume" at bounding box center [276, 98] width 121 height 22
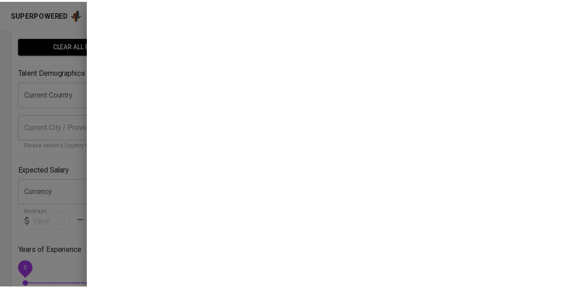
scroll to position [169, 0]
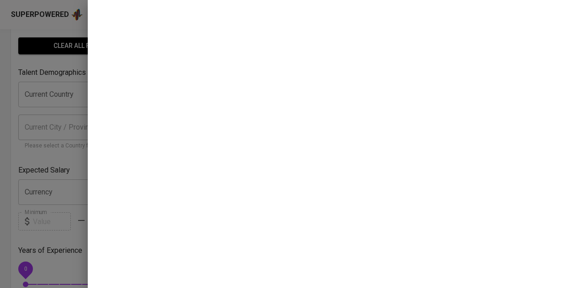
click at [56, 78] on div at bounding box center [292, 144] width 585 height 288
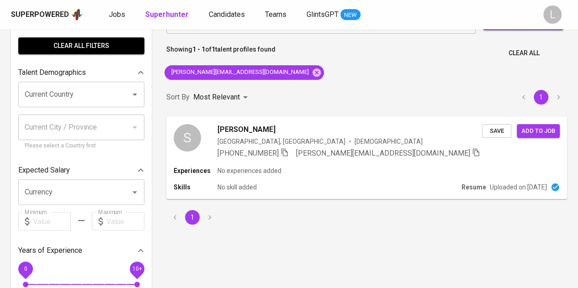
scroll to position [0, 0]
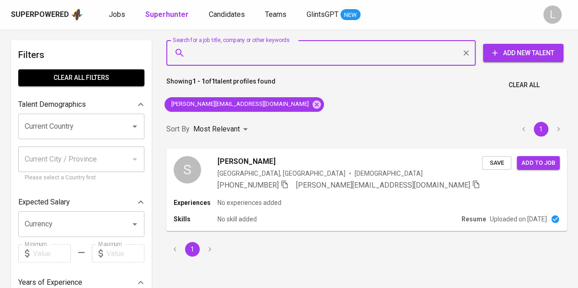
paste input "janemerriel@gmail.com"
type input "janemerriel@gmail.com"
click at [264, 57] on input "janemerriel@gmail.com" at bounding box center [323, 52] width 269 height 17
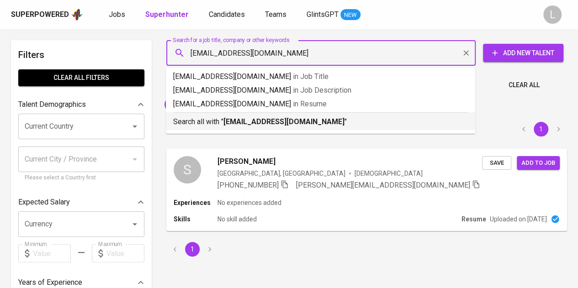
click at [281, 123] on b "janemerriel@gmail.com" at bounding box center [284, 121] width 121 height 9
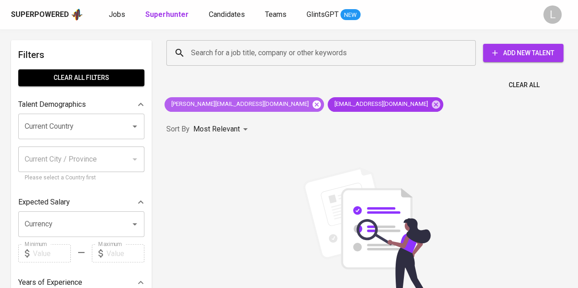
click at [312, 100] on icon at bounding box center [317, 105] width 10 height 10
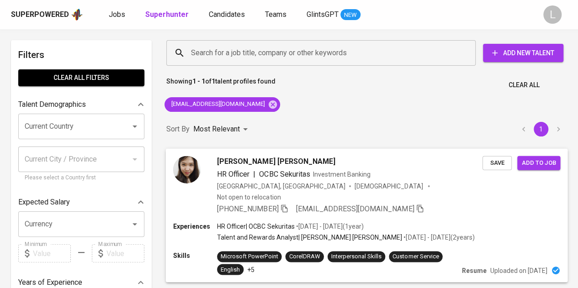
click at [287, 204] on icon "button" at bounding box center [284, 208] width 8 height 8
click at [254, 58] on input "Search for a job title, company or other keywords" at bounding box center [323, 52] width 269 height 17
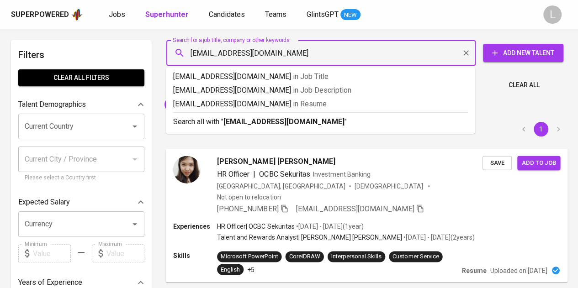
type input "ainiputri474@gmail.com"
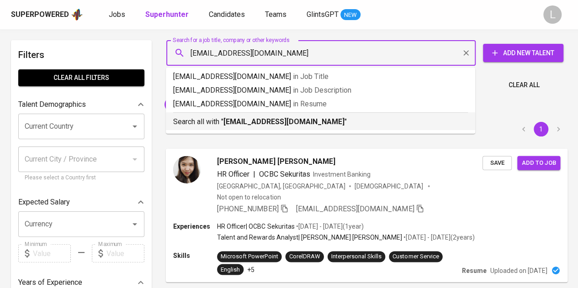
click at [260, 120] on b "ainiputri474@gmail.com" at bounding box center [284, 121] width 121 height 9
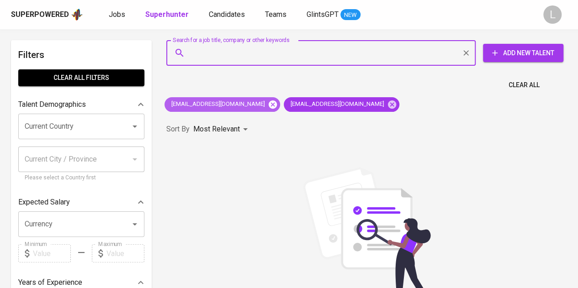
click at [269, 103] on icon at bounding box center [273, 104] width 8 height 8
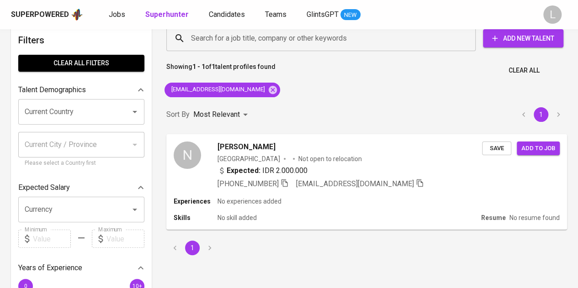
scroll to position [16, 0]
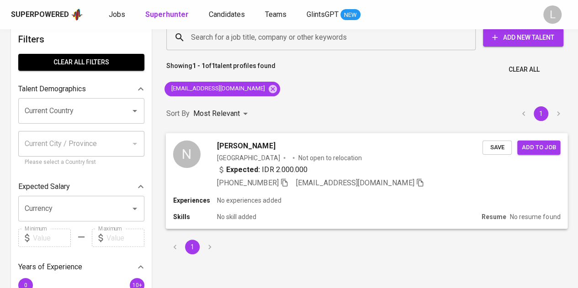
click at [288, 186] on icon "button" at bounding box center [284, 183] width 6 height 8
paste input "reginaas944@gmail.com"
type input "reginaas944@gmail.com"
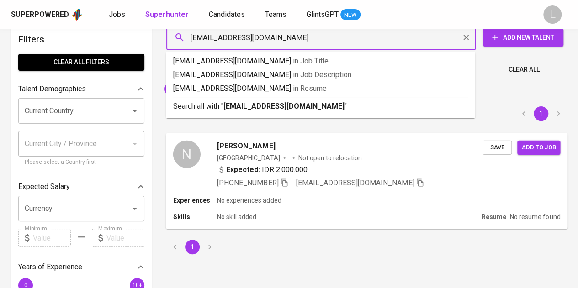
click at [293, 44] on input "reginaas944@gmail.com" at bounding box center [323, 37] width 269 height 17
click at [289, 101] on p "Search all with " reginaas944@gmail.com "" at bounding box center [320, 106] width 295 height 11
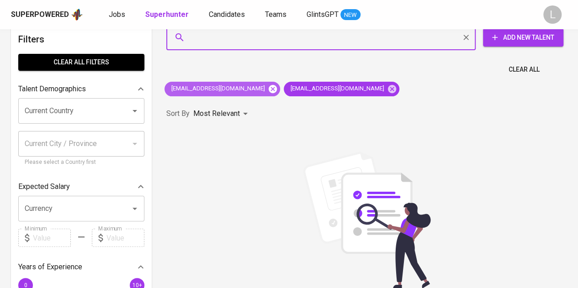
click at [268, 88] on icon at bounding box center [273, 89] width 10 height 10
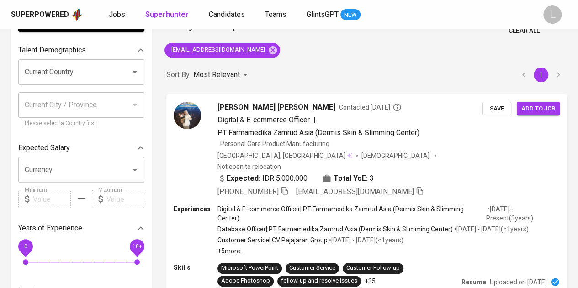
scroll to position [55, 0]
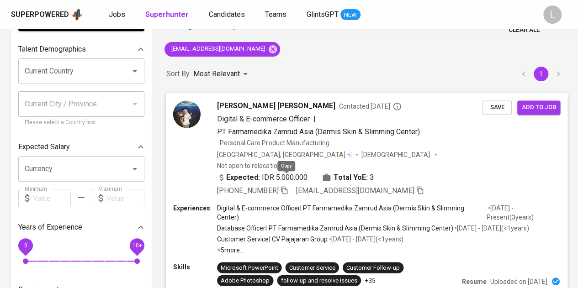
click at [288, 186] on icon "button" at bounding box center [284, 190] width 8 height 8
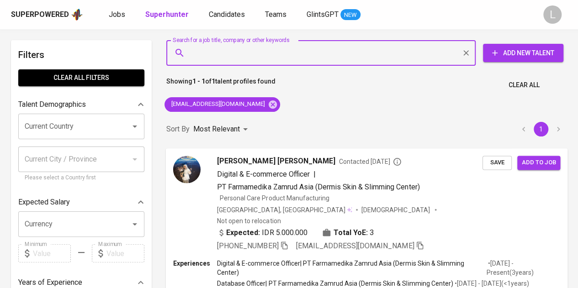
paste input "syafiqaaulianisa@gmail.com"
type input "syafiqaaulianisa@gmail.com"
click at [288, 54] on input "syafiqaaulianisa@gmail.com" at bounding box center [323, 52] width 269 height 17
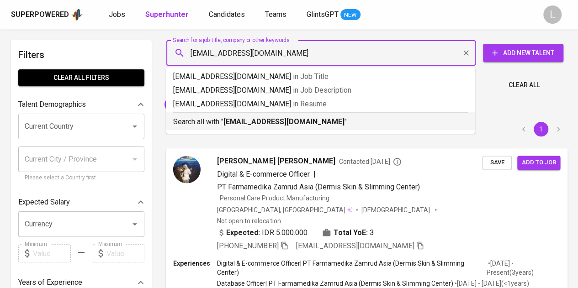
click at [270, 128] on li "Search all with " syafiqaaulianisa@gmail.com "" at bounding box center [321, 121] width 310 height 18
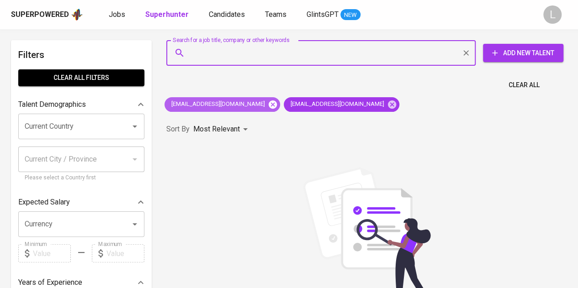
click at [269, 104] on icon at bounding box center [273, 104] width 8 height 8
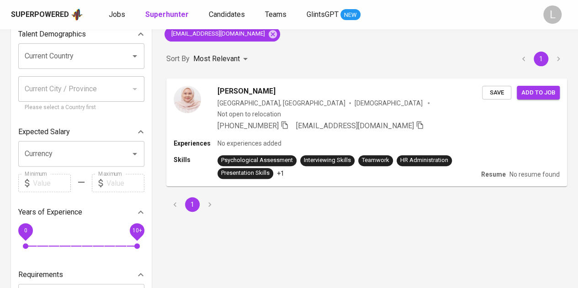
scroll to position [72, 0]
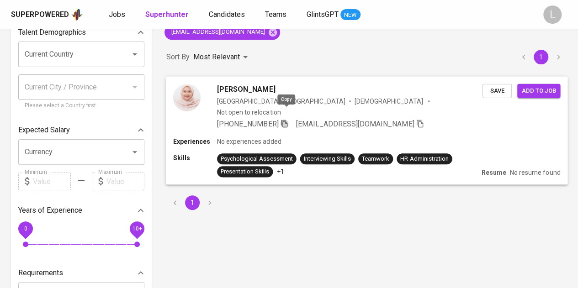
click at [286, 119] on icon "button" at bounding box center [284, 123] width 8 height 8
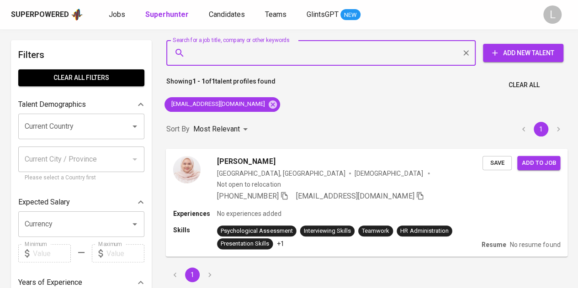
click at [293, 53] on input "Search for a job title, company or other keywords" at bounding box center [323, 52] width 269 height 17
type input ":"
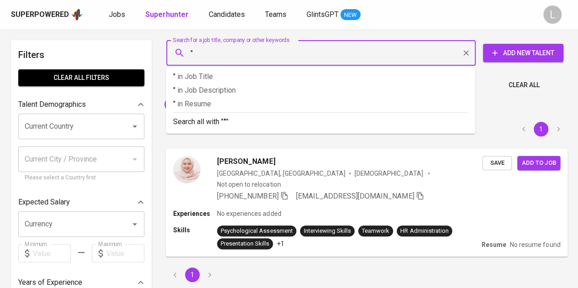
paste input "Dhaffa Amara Putri"
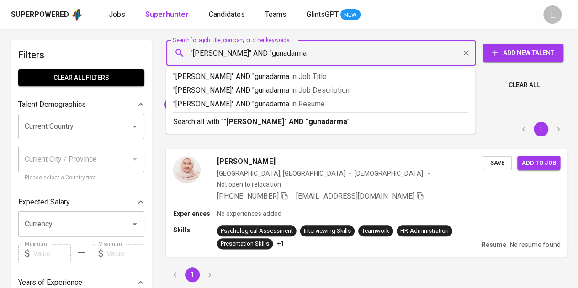
type input ""[PERSON_NAME]" AND "gunadarma""
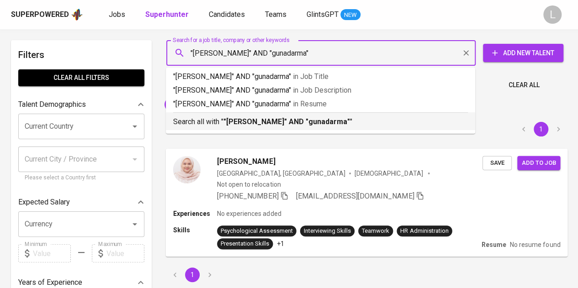
click at [307, 119] on b ""[PERSON_NAME]" AND "gunadarma"" at bounding box center [287, 121] width 127 height 9
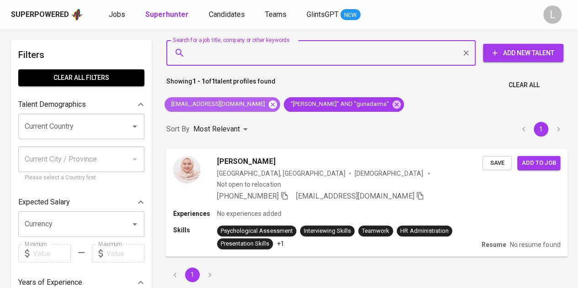
click at [268, 101] on icon at bounding box center [273, 105] width 10 height 10
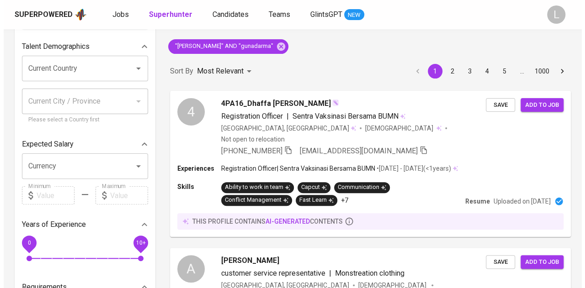
scroll to position [60, 0]
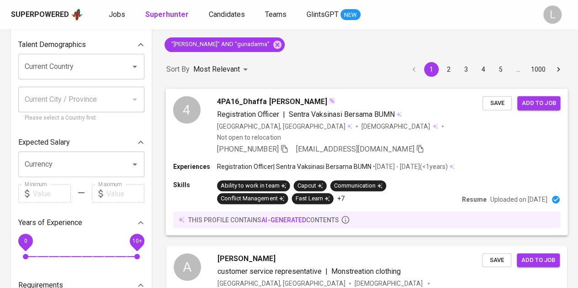
click at [261, 105] on span "4PA16_Dhaffa [PERSON_NAME]" at bounding box center [272, 101] width 110 height 11
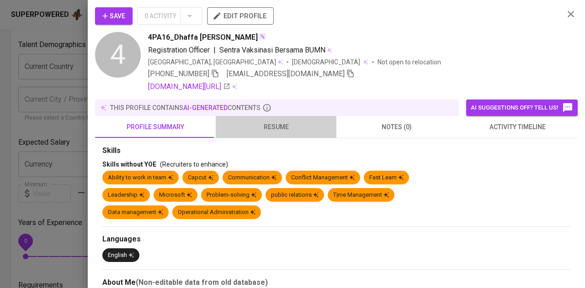
click at [282, 128] on span "resume" at bounding box center [276, 127] width 110 height 11
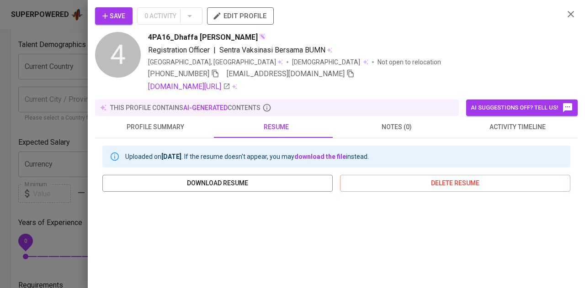
scroll to position [160, 0]
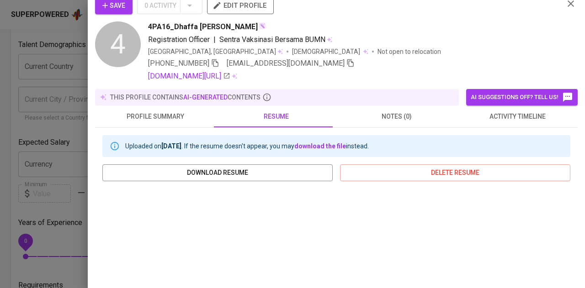
scroll to position [152, 0]
